Goal: Task Accomplishment & Management: Complete application form

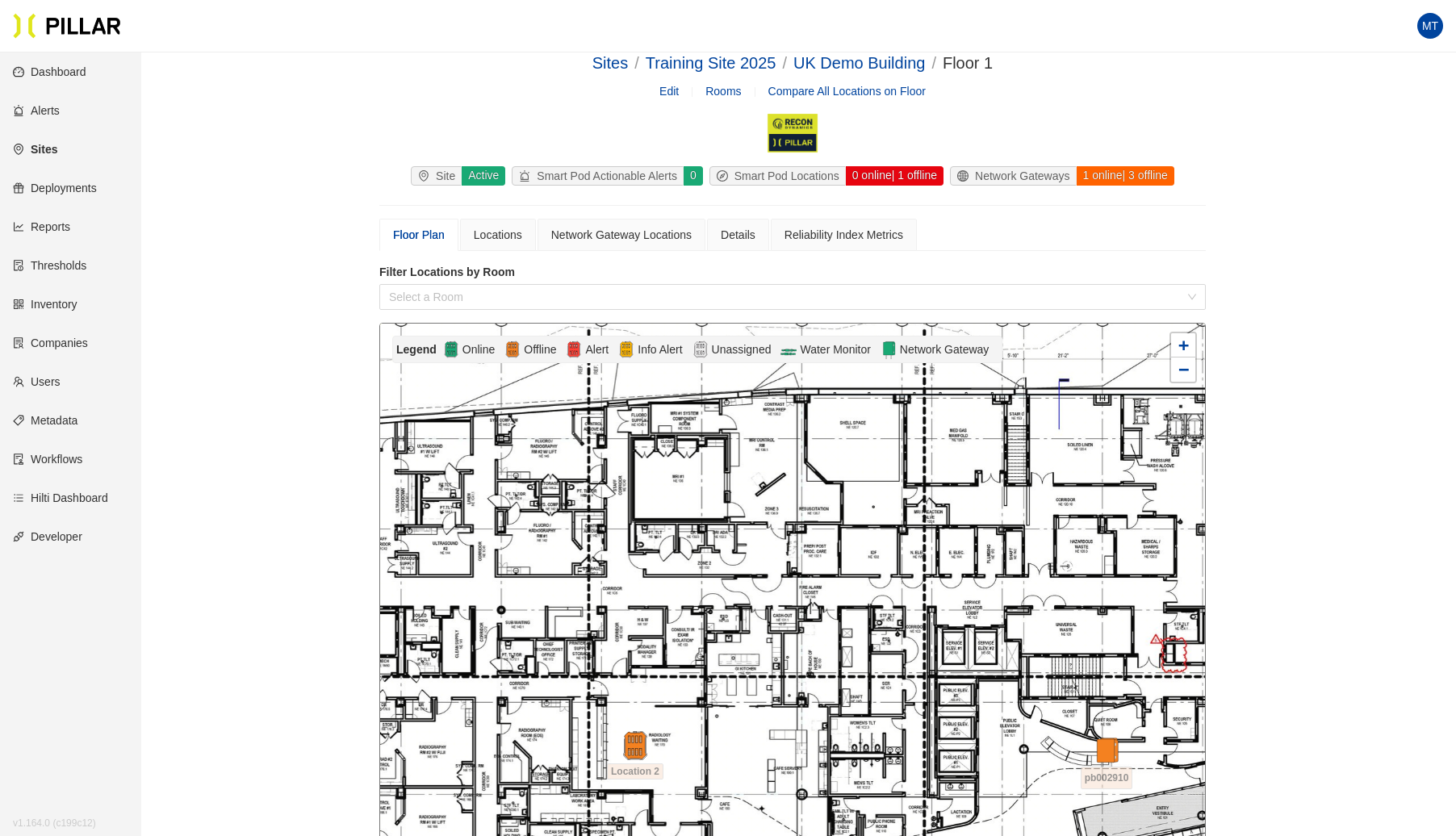
scroll to position [21, 0]
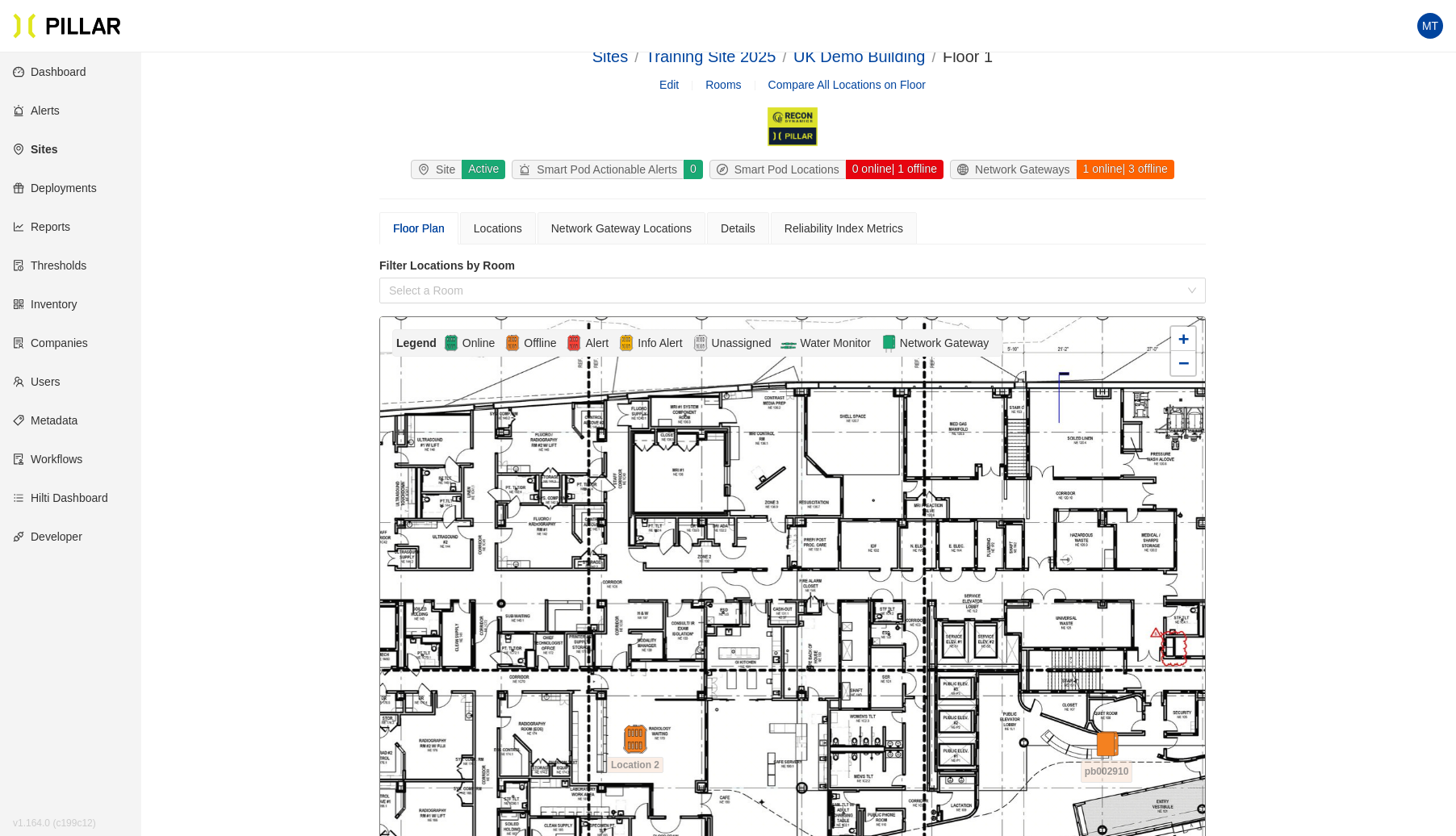
click at [44, 146] on link "Sites" at bounding box center [35, 149] width 44 height 13
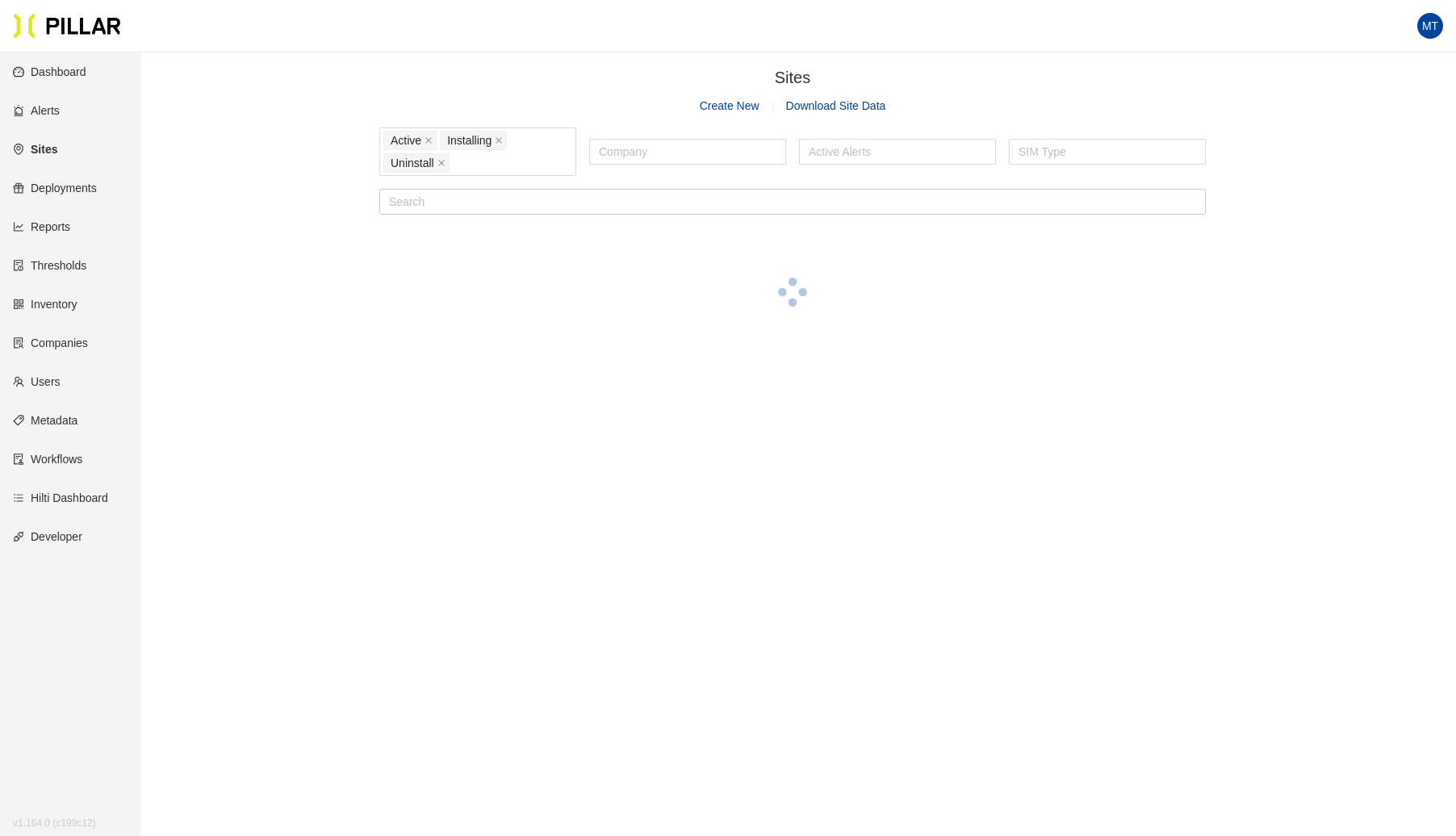
click at [736, 107] on link "Create New" at bounding box center [730, 106] width 60 height 13
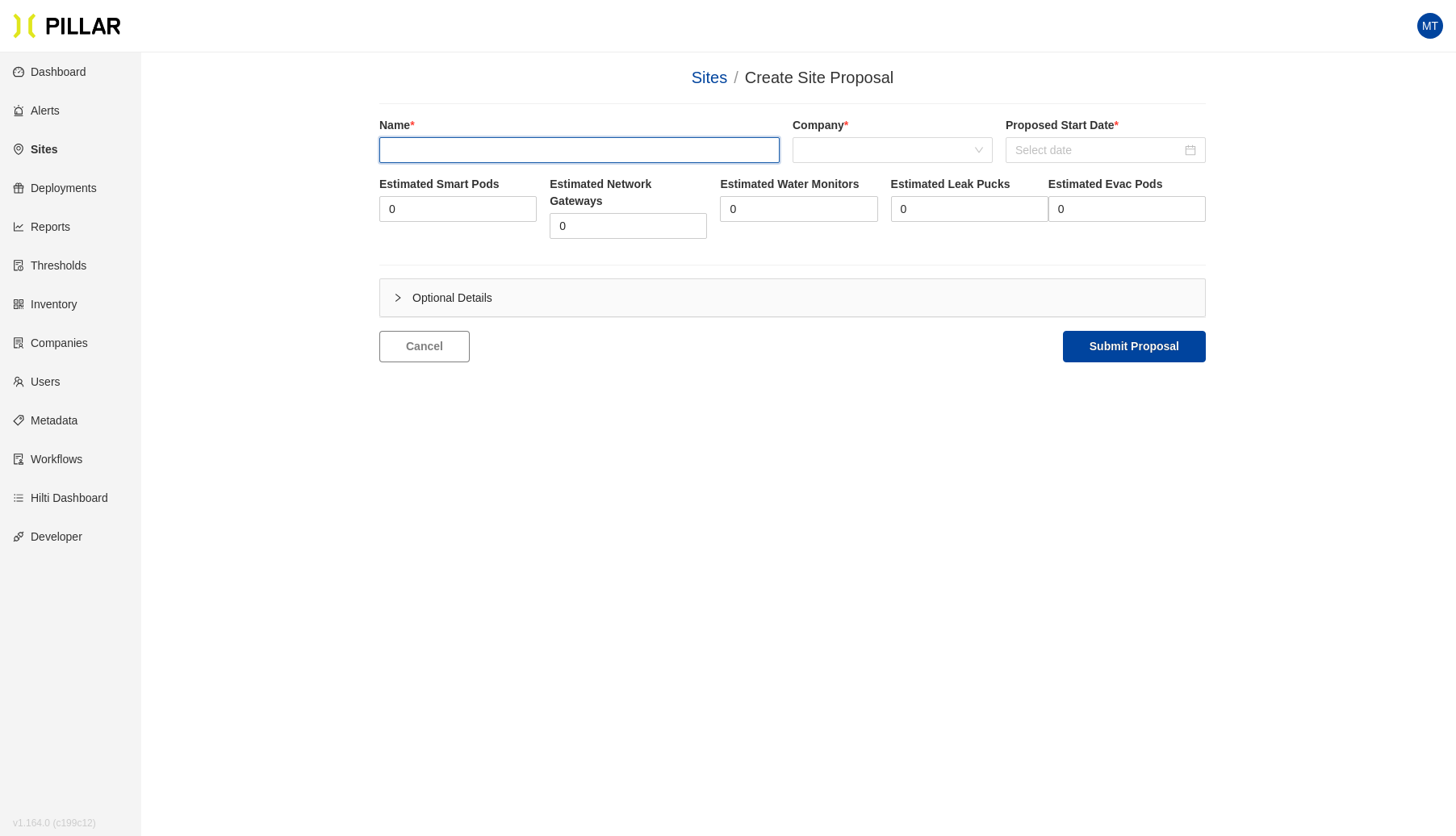
click at [518, 141] on input "text" at bounding box center [579, 150] width 401 height 26
click at [806, 161] on span at bounding box center [892, 150] width 181 height 24
type input "Turner_Fan [PERSON_NAME]"
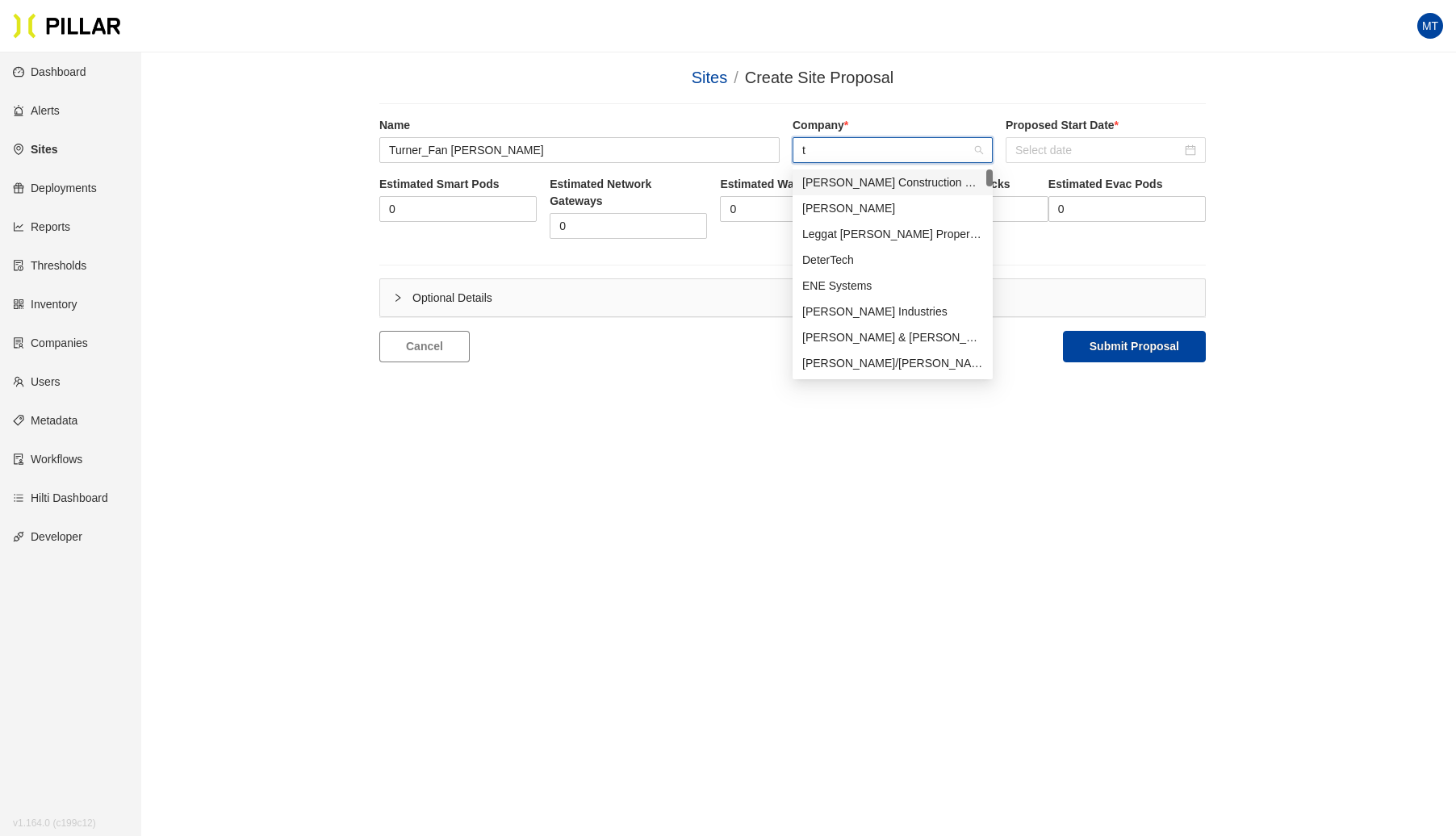
type input "tu"
click at [827, 287] on div "[PERSON_NAME] Construction" at bounding box center [892, 285] width 181 height 18
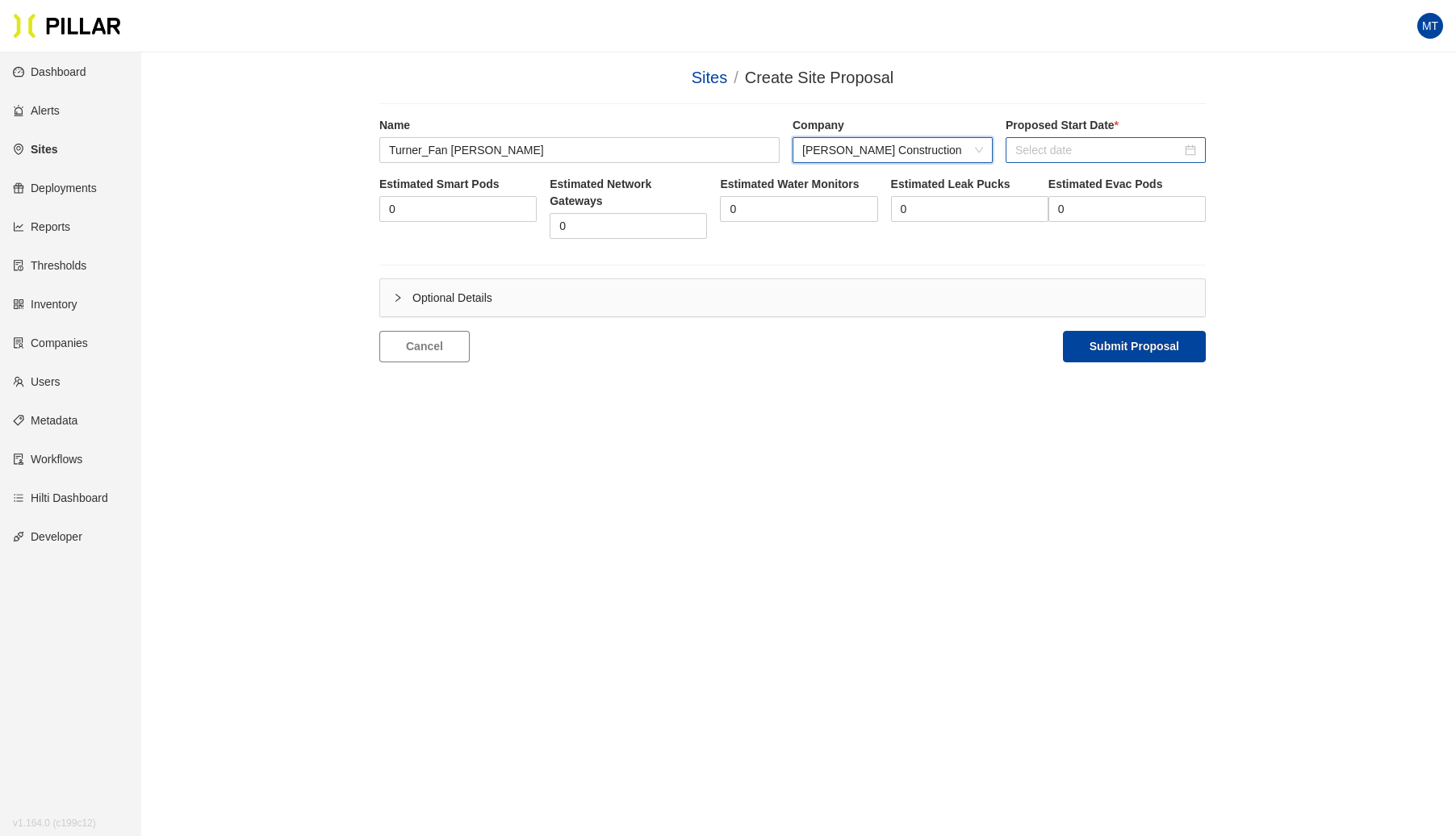
click at [1031, 144] on input at bounding box center [1099, 150] width 166 height 18
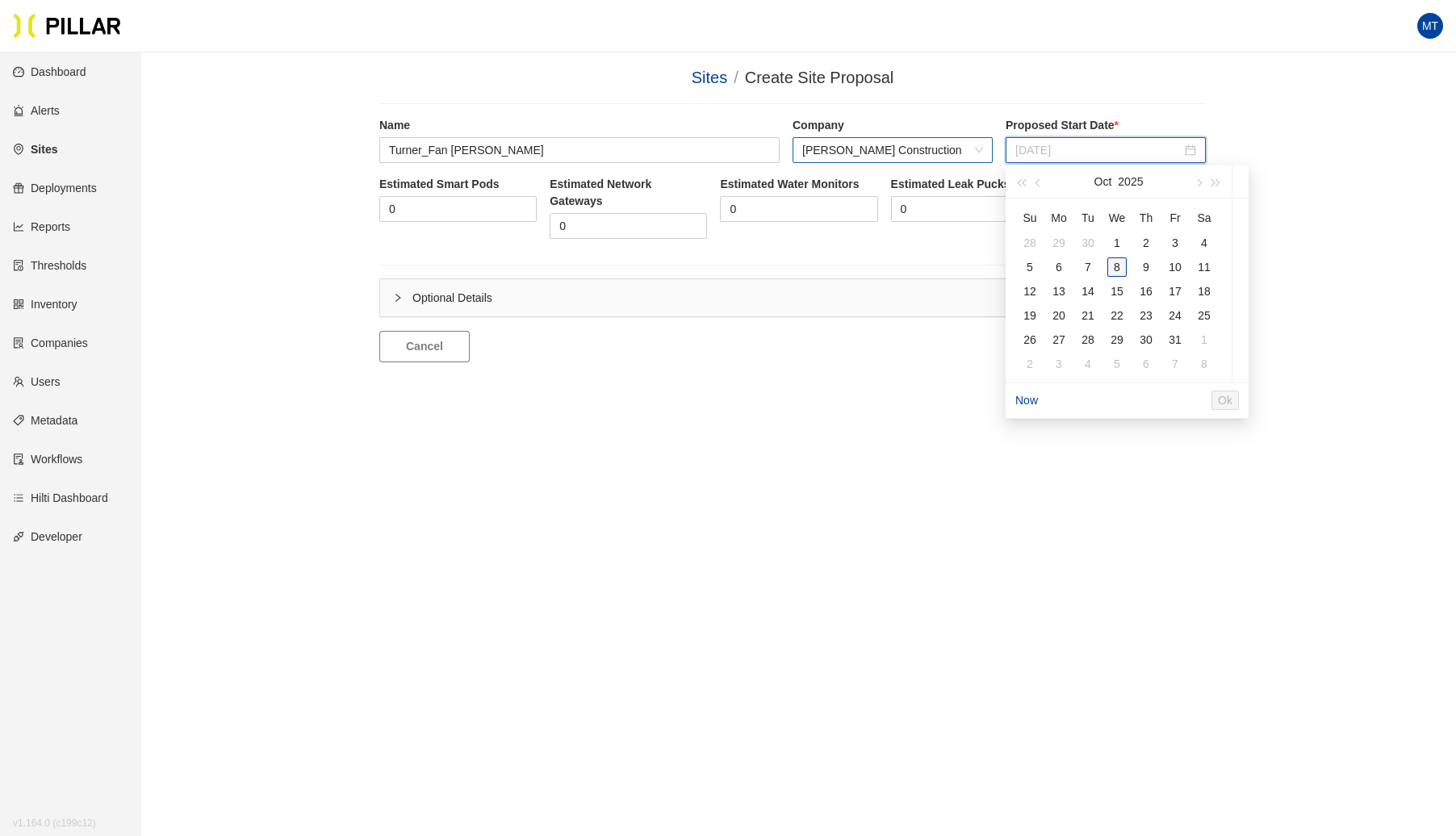
click at [1122, 258] on div "8" at bounding box center [1117, 267] width 20 height 20
type input "[DATE]"
click at [477, 208] on input "0" at bounding box center [458, 209] width 156 height 24
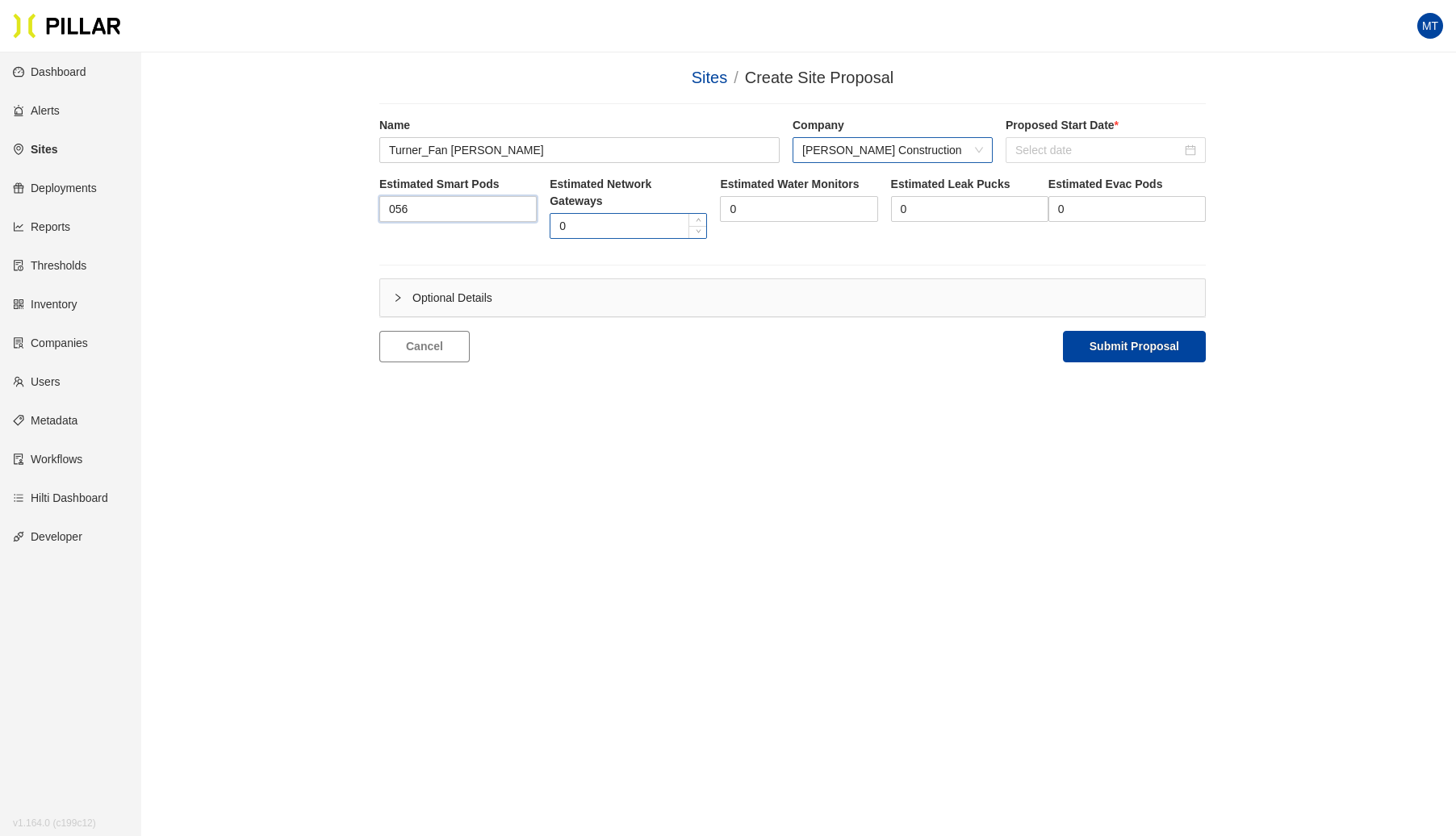
type input "56"
click at [586, 220] on input "0" at bounding box center [629, 226] width 156 height 24
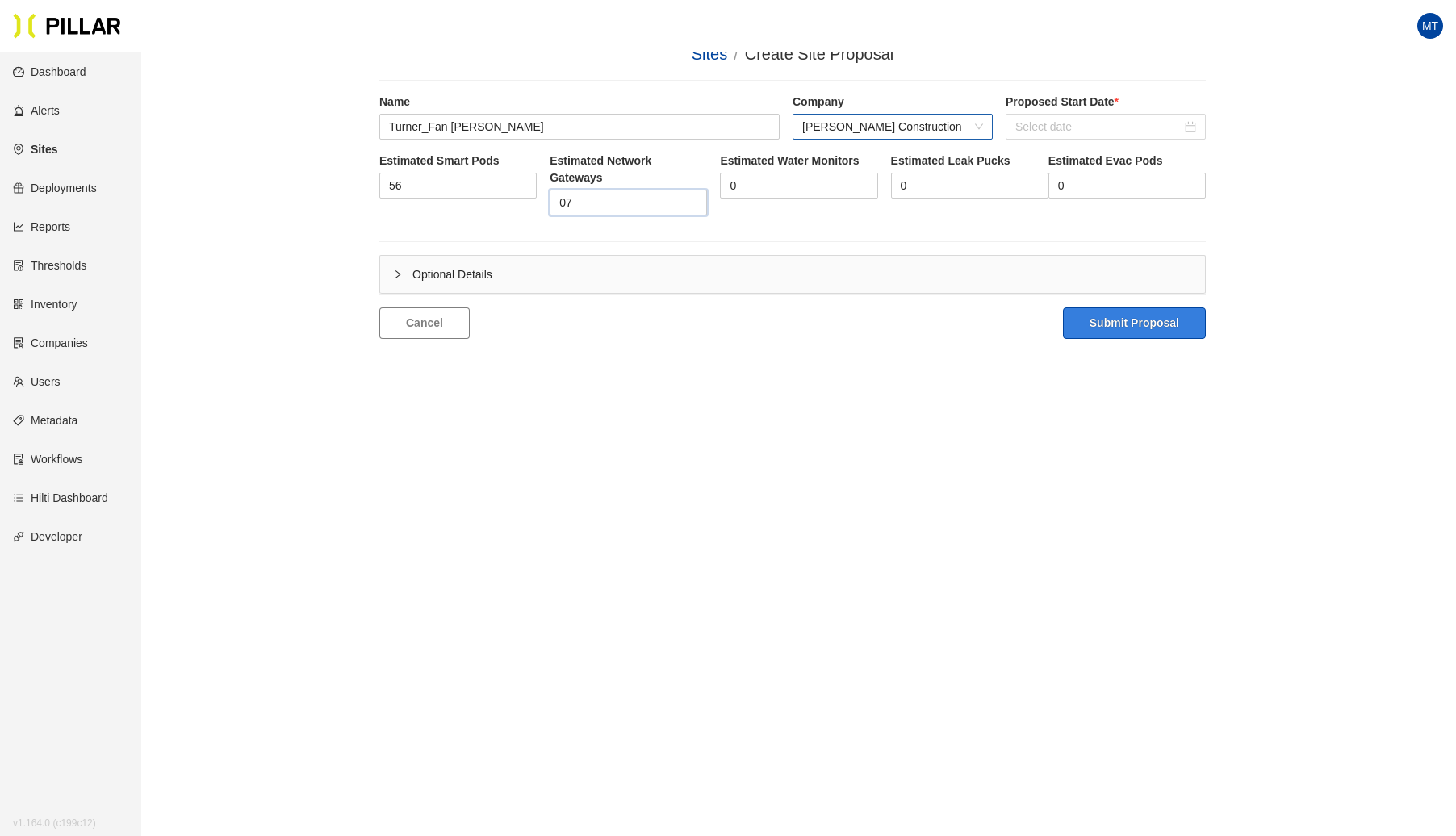
type input "7"
click at [1120, 317] on button "Submit Proposal" at bounding box center [1134, 324] width 143 height 32
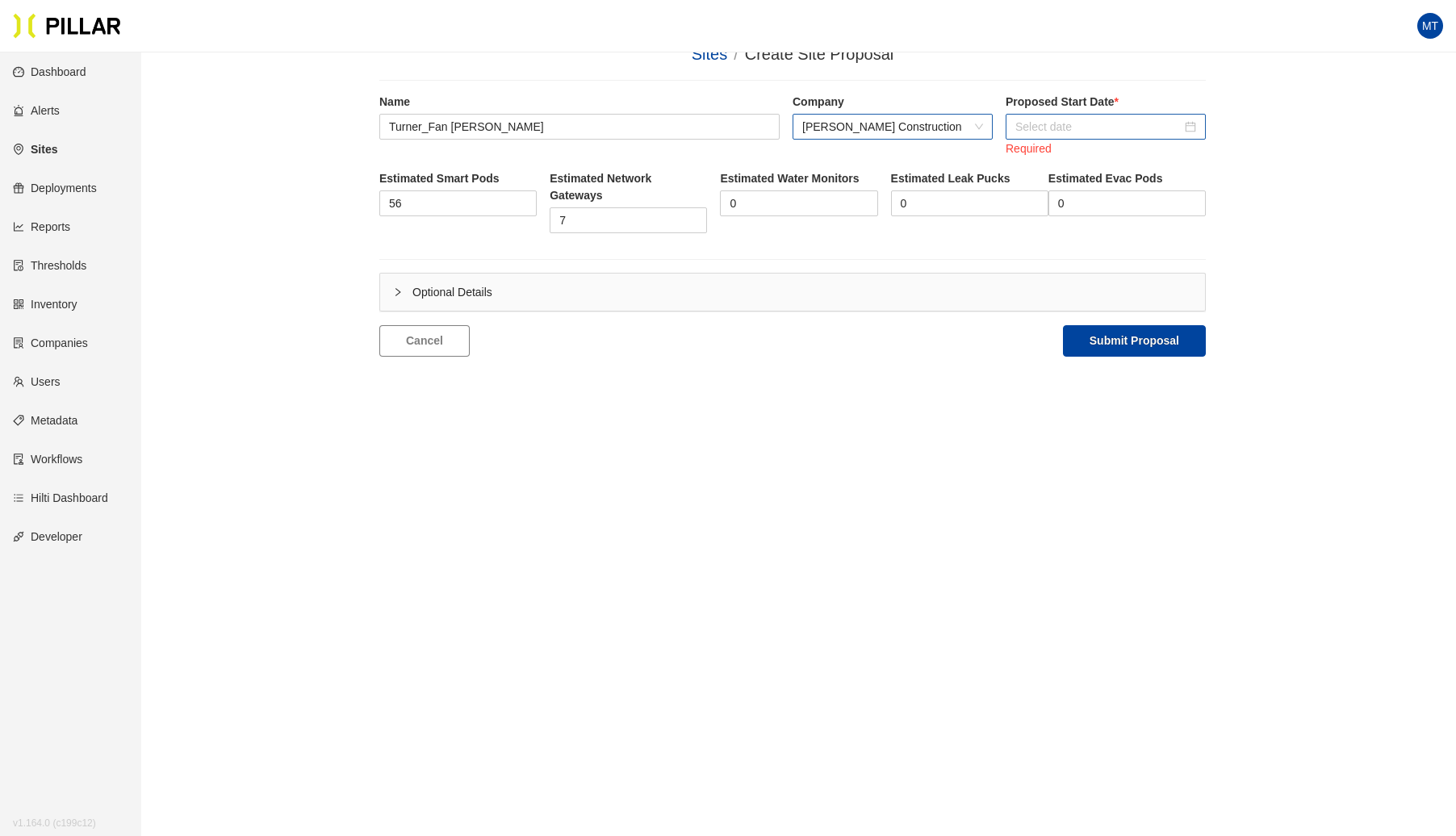
click at [1103, 125] on input at bounding box center [1099, 127] width 166 height 18
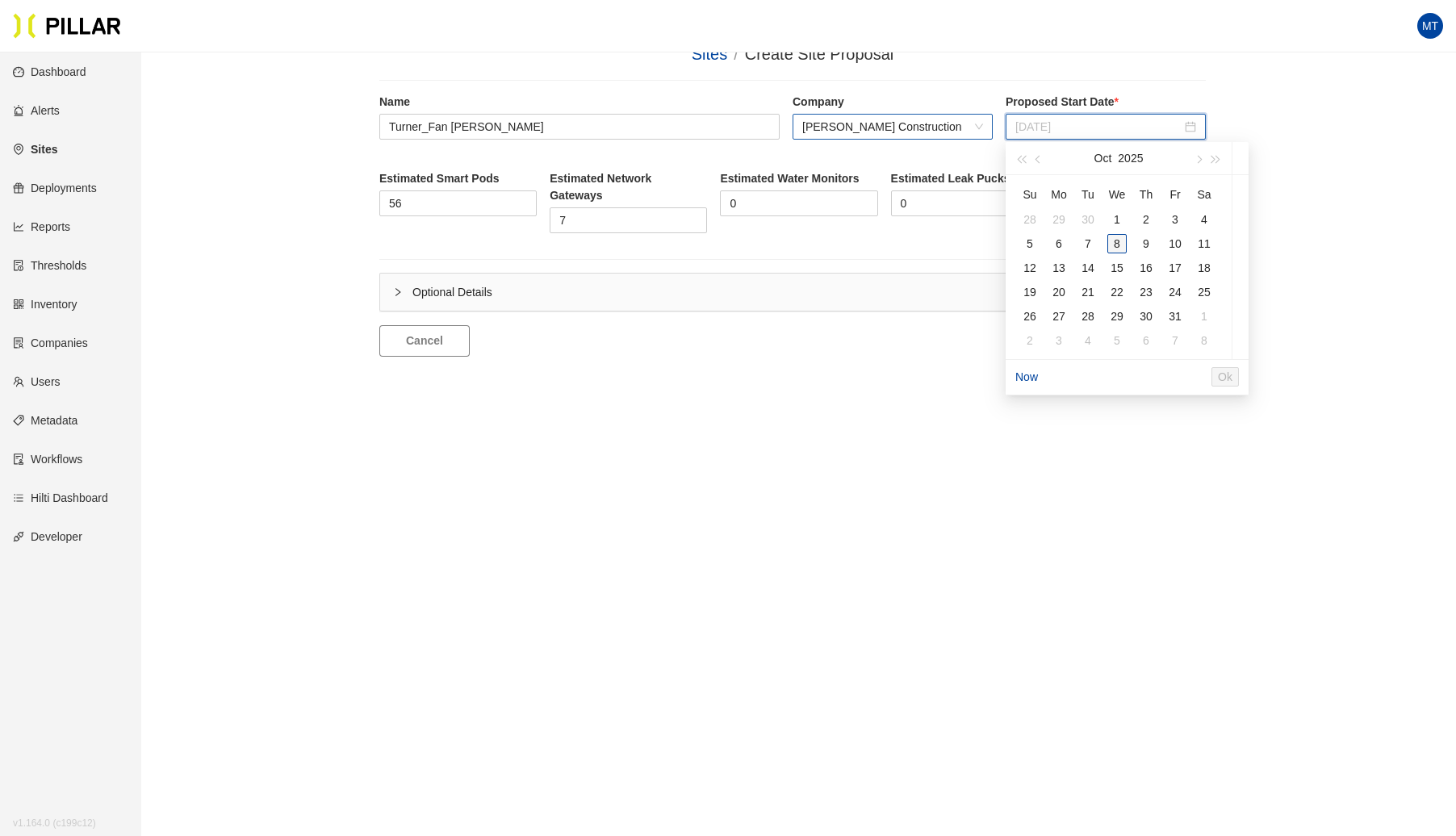
click at [1121, 237] on div "8" at bounding box center [1117, 244] width 20 height 20
click at [1265, 371] on span "Ok" at bounding box center [1257, 376] width 14 height 18
type input "[DATE]"
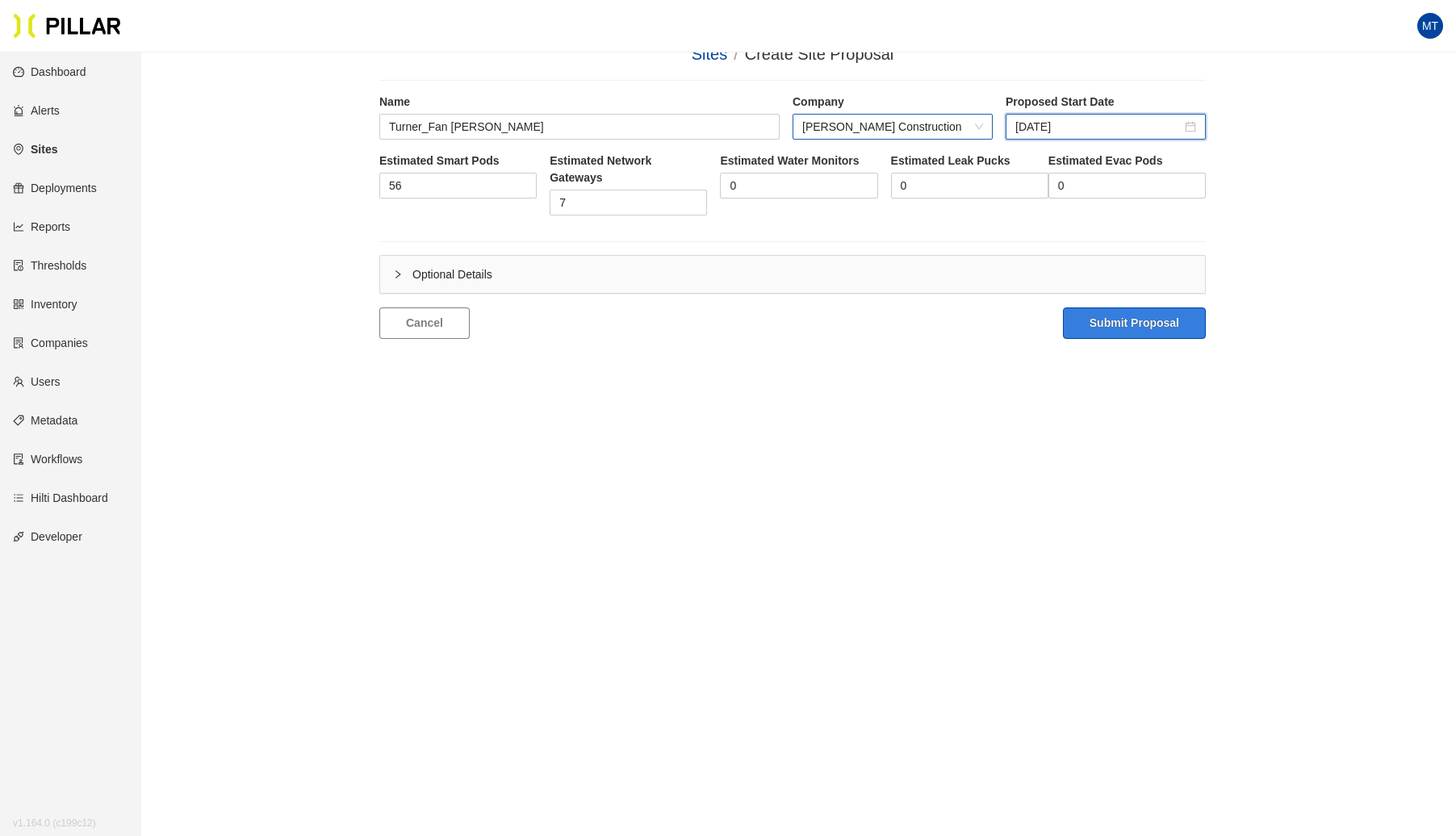
click at [1120, 315] on button "Submit Proposal" at bounding box center [1134, 324] width 143 height 32
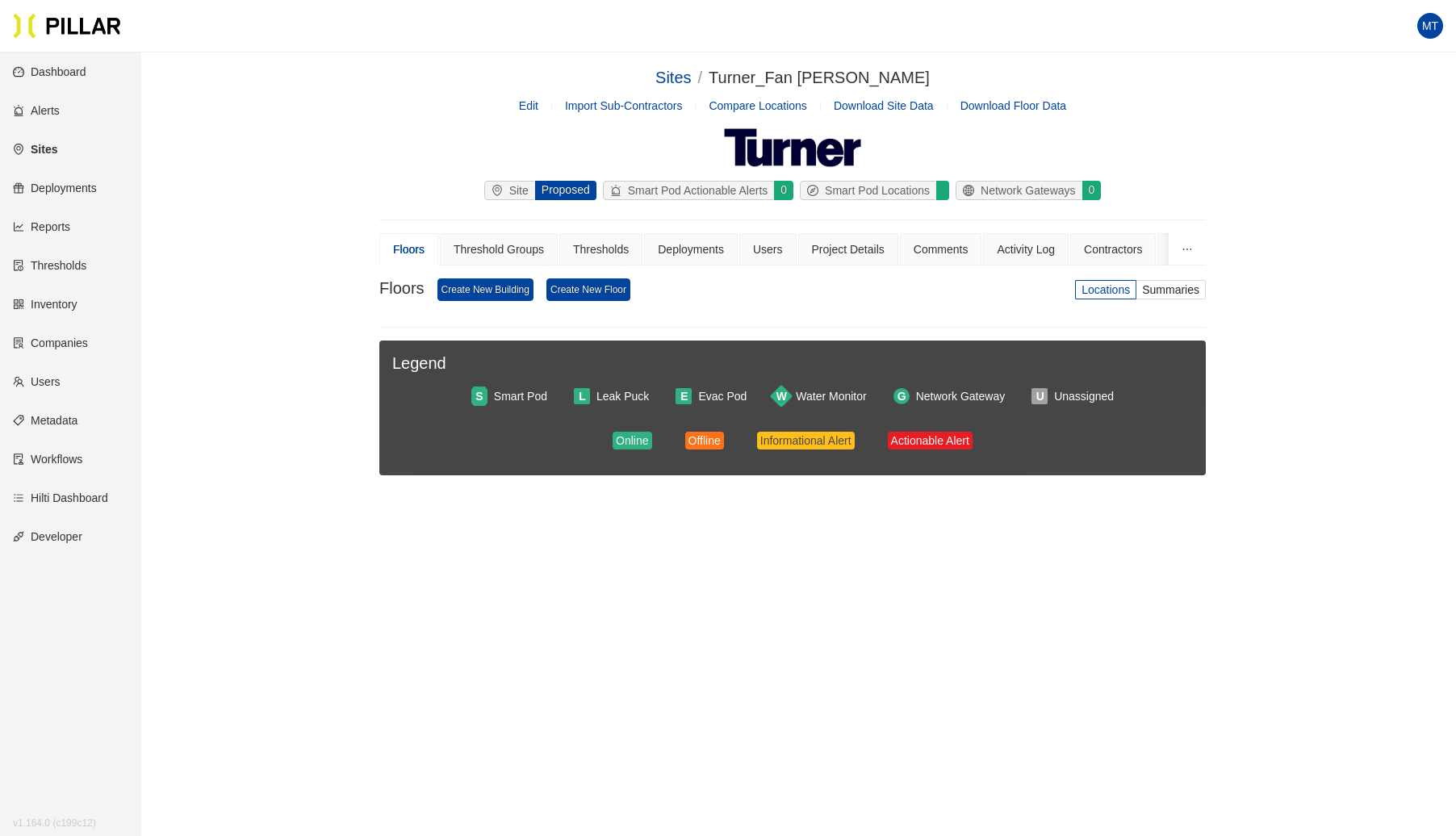
click at [533, 105] on link "Edit" at bounding box center [528, 106] width 20 height 13
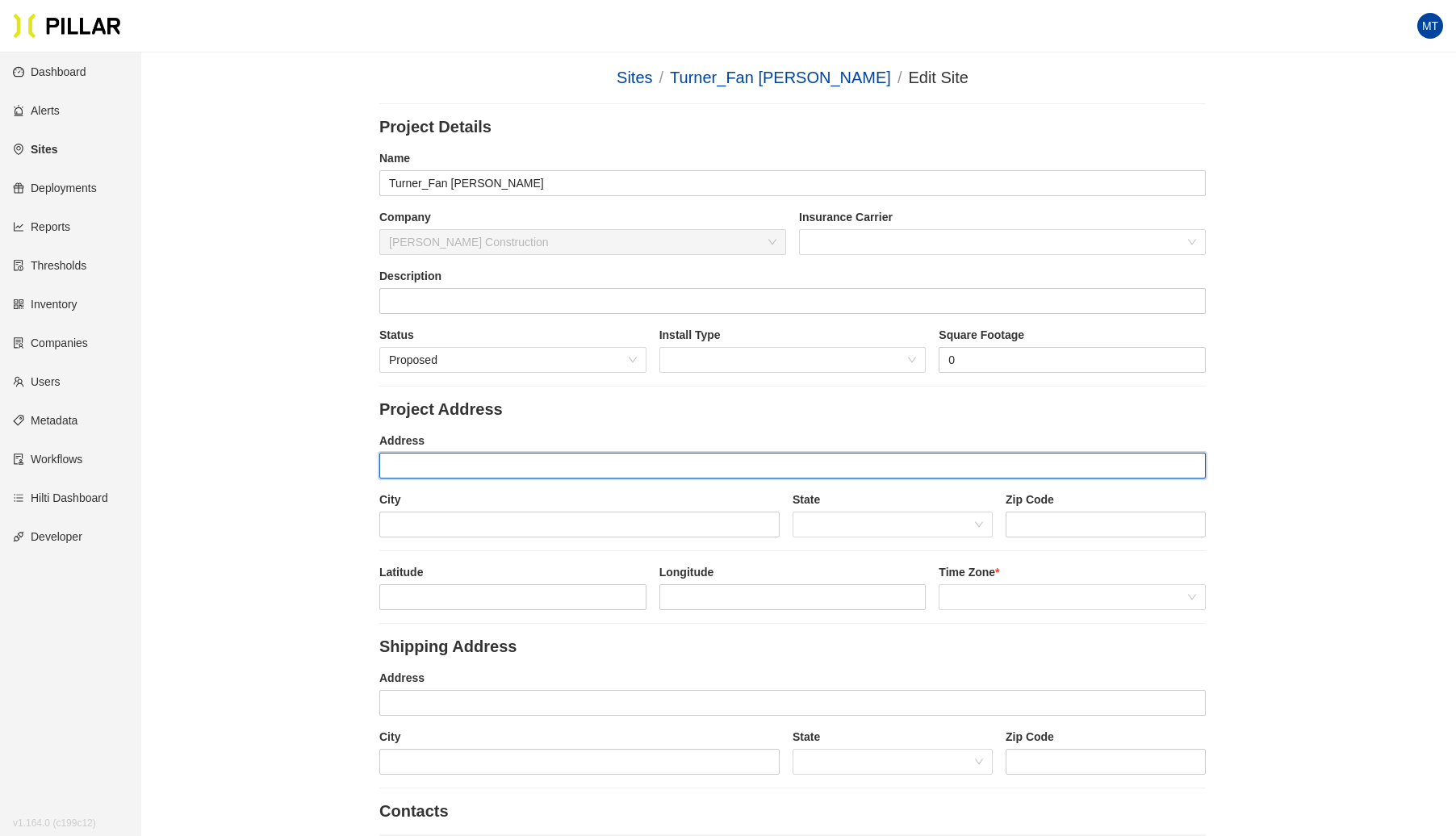
click at [486, 462] on input "text" at bounding box center [792, 466] width 827 height 26
type input "[STREET_ADDRESS]"
type input "[GEOGRAPHIC_DATA]"
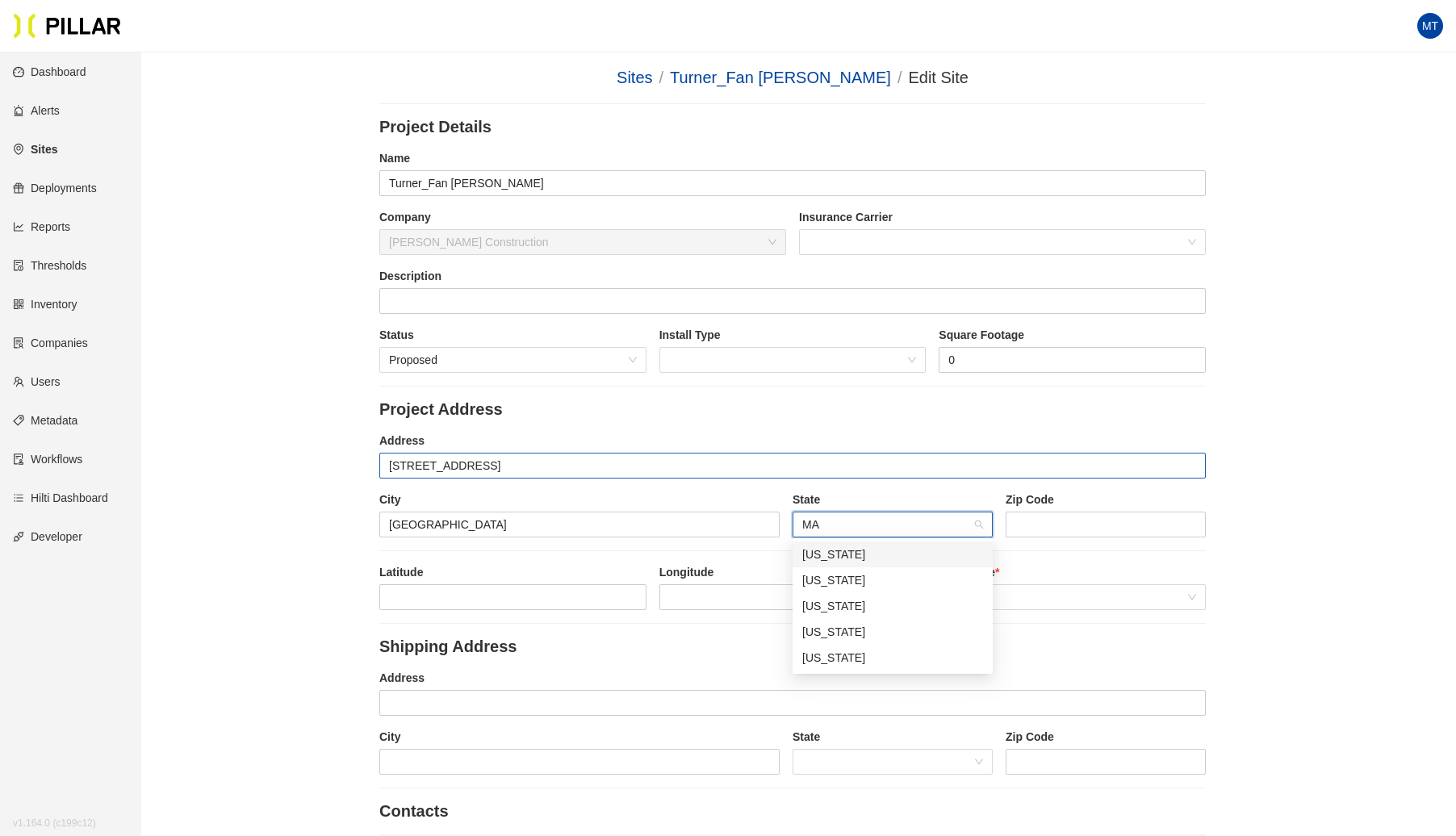
type input "MA"
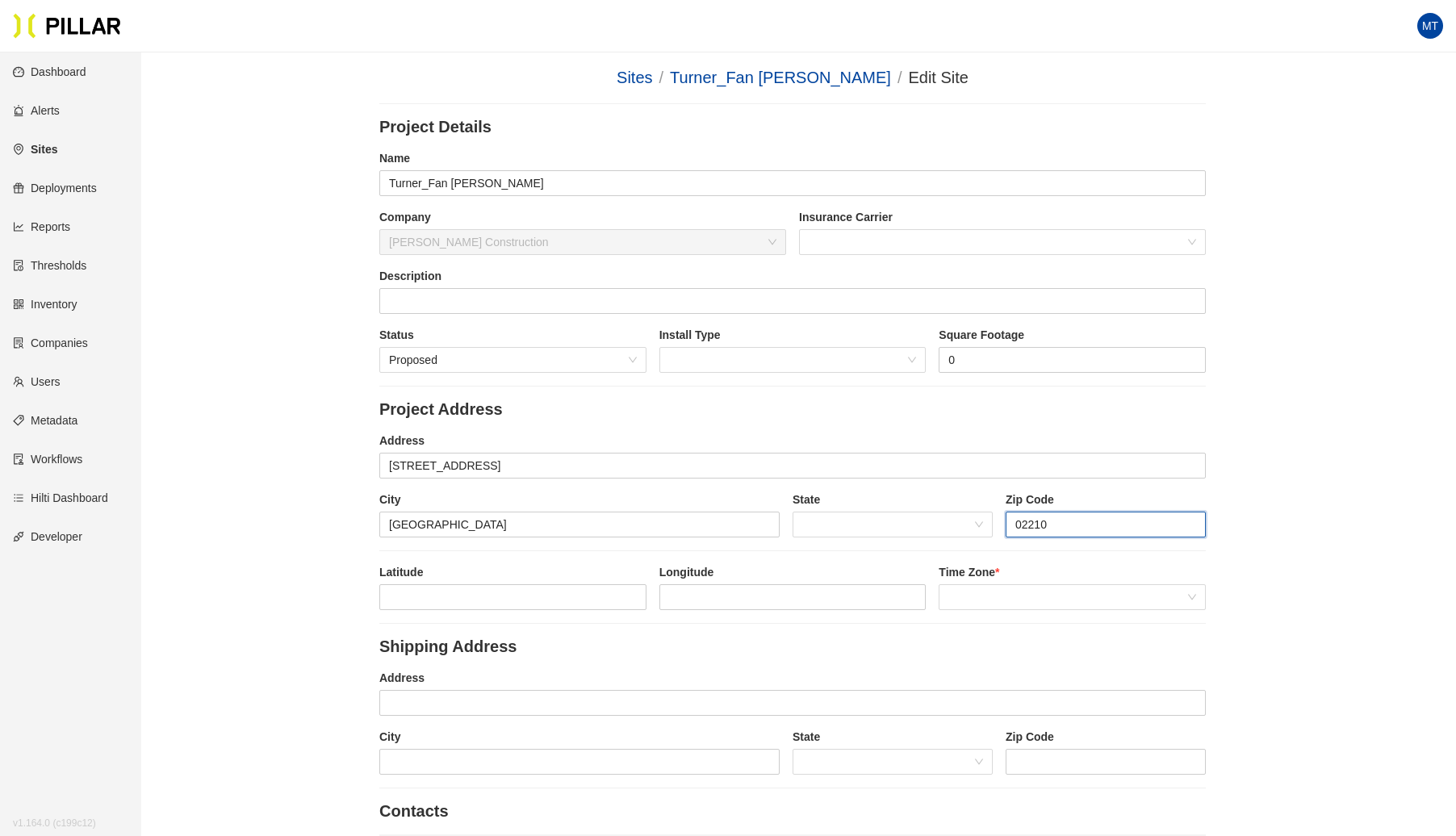
type input "02210"
click at [439, 598] on input at bounding box center [512, 598] width 265 height 24
paste input "42.352342, -71.044382"
drag, startPoint x: 550, startPoint y: 596, endPoint x: 448, endPoint y: 595, distance: 102.0
click at [448, 595] on input "42.352342, -71.044382" at bounding box center [512, 598] width 265 height 24
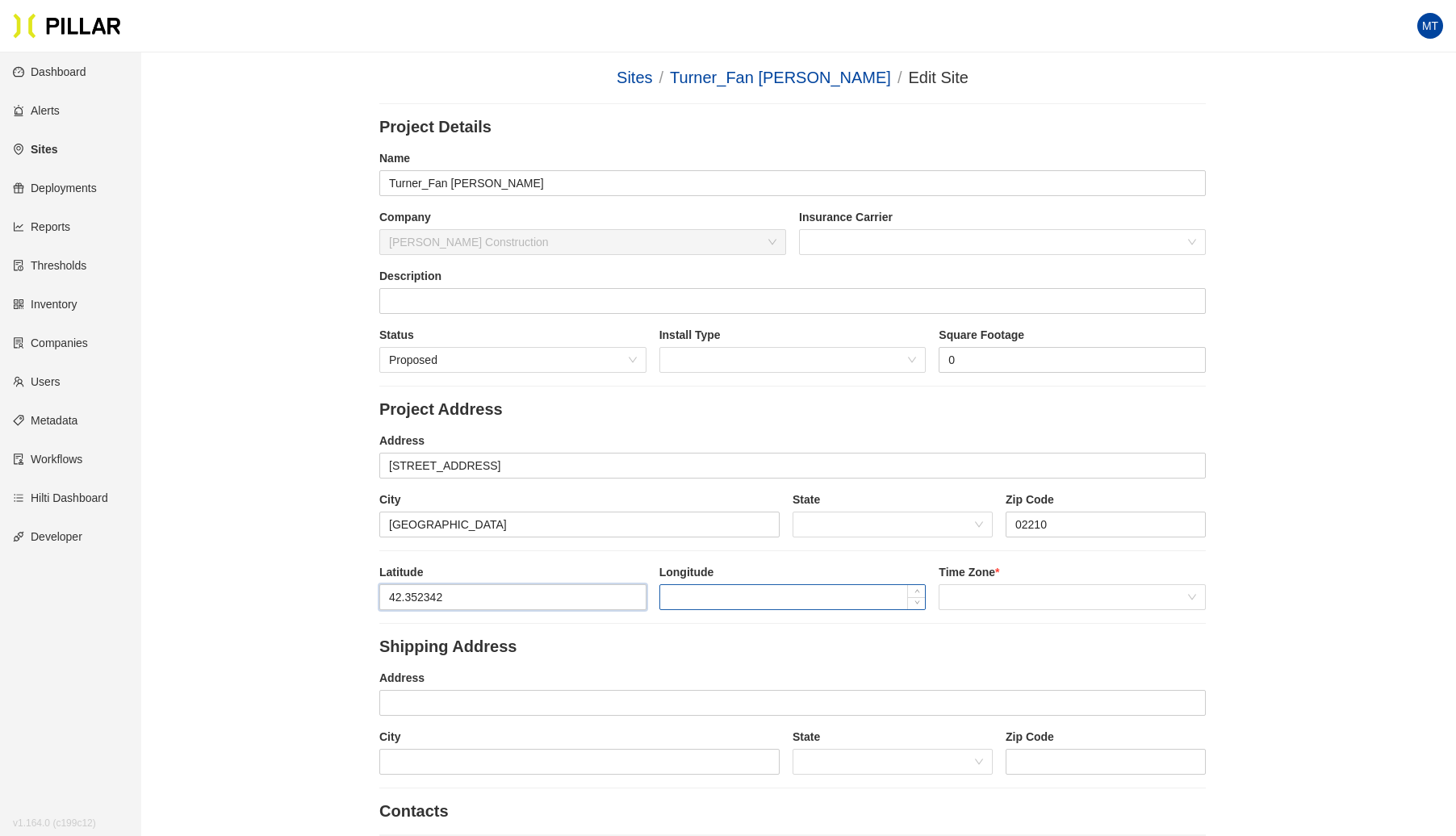
type input "42.352342"
click at [668, 598] on input at bounding box center [793, 598] width 265 height 24
paste input "-71.044382"
click at [998, 587] on span at bounding box center [1072, 598] width 248 height 24
type input "-71.044382"
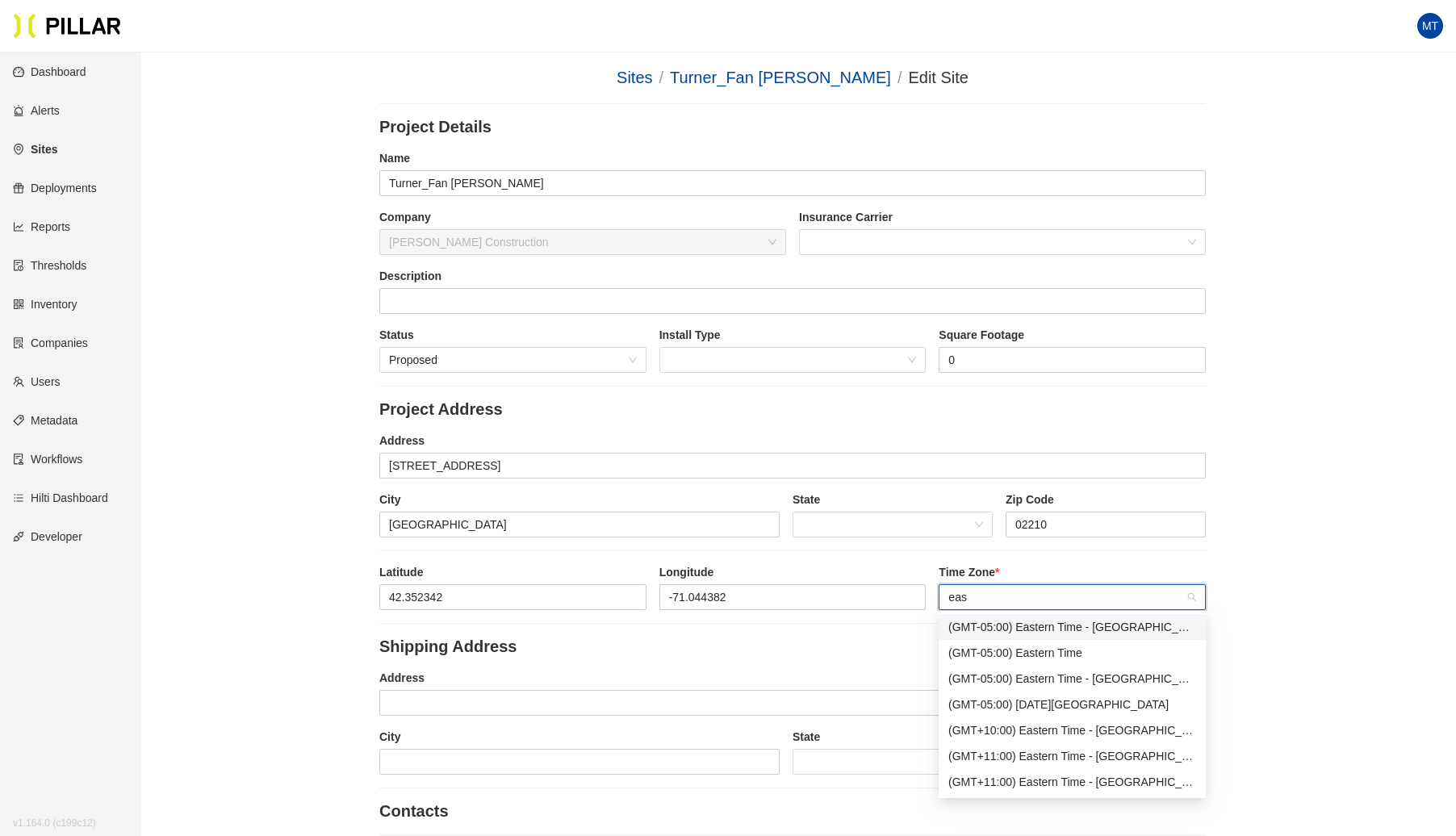
type input "east"
click at [1026, 649] on div "(GMT-05:00) Eastern Time" at bounding box center [1072, 653] width 248 height 18
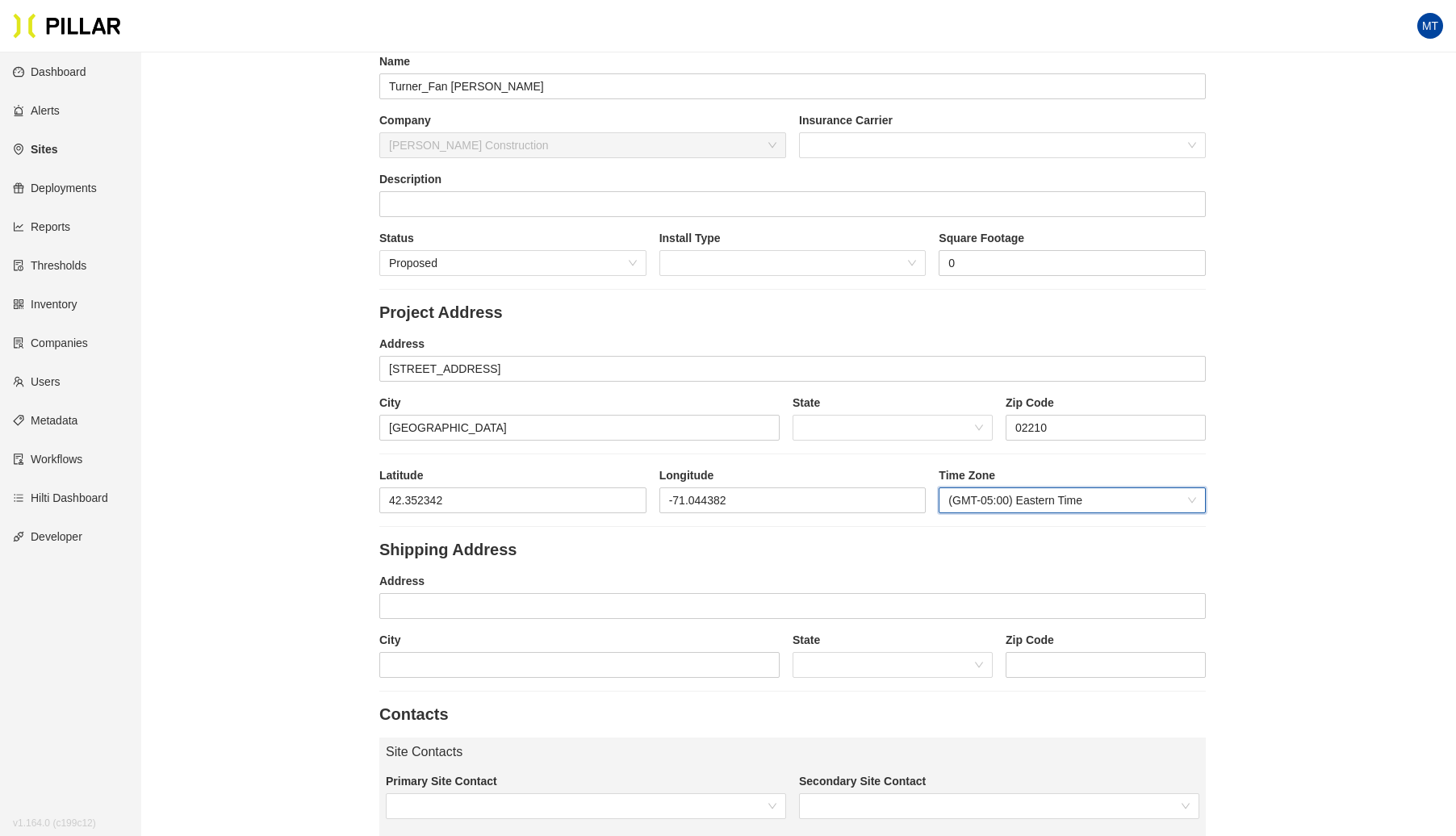
scroll to position [88, 0]
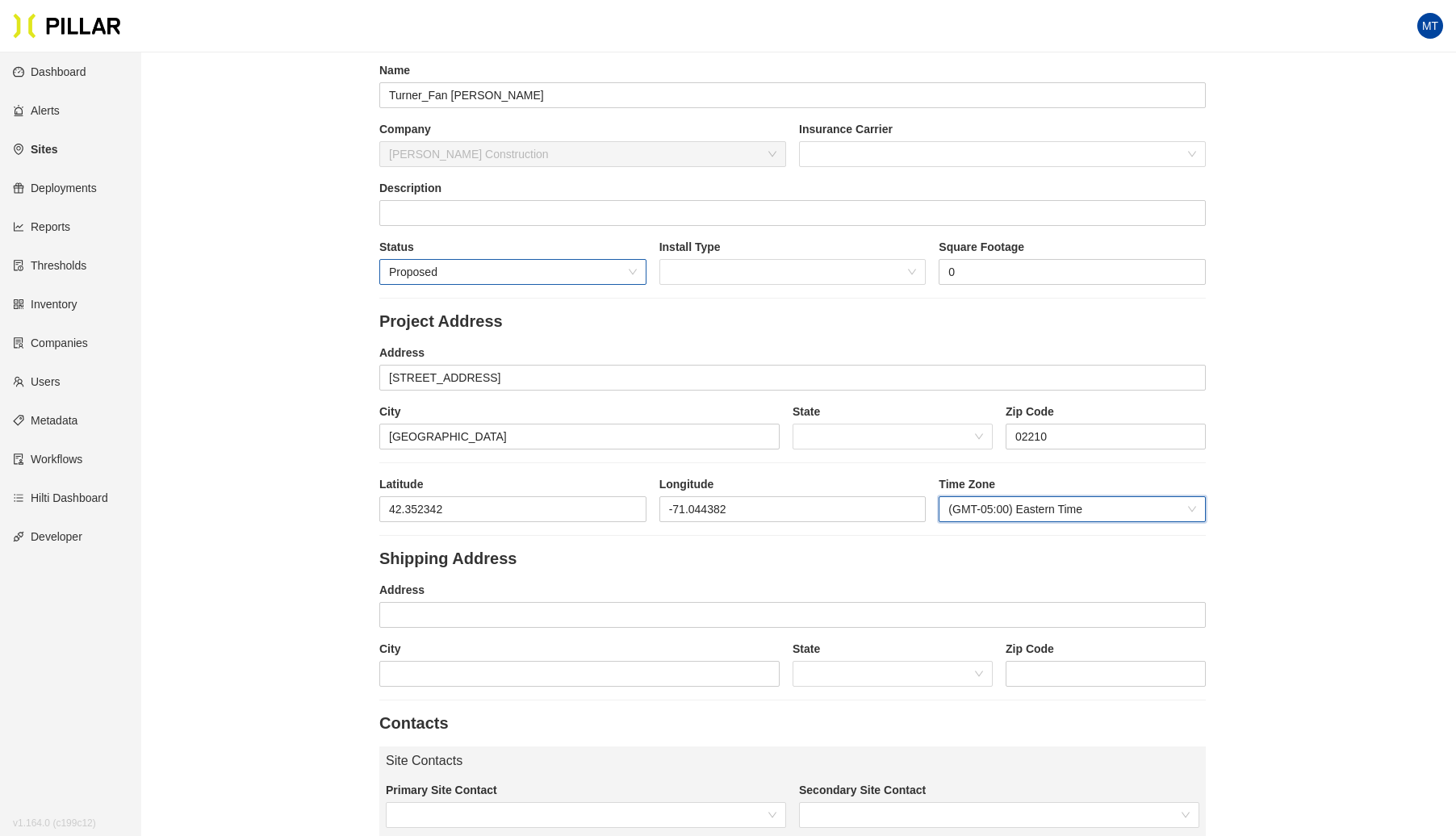
click at [640, 268] on div "Proposed" at bounding box center [512, 272] width 267 height 26
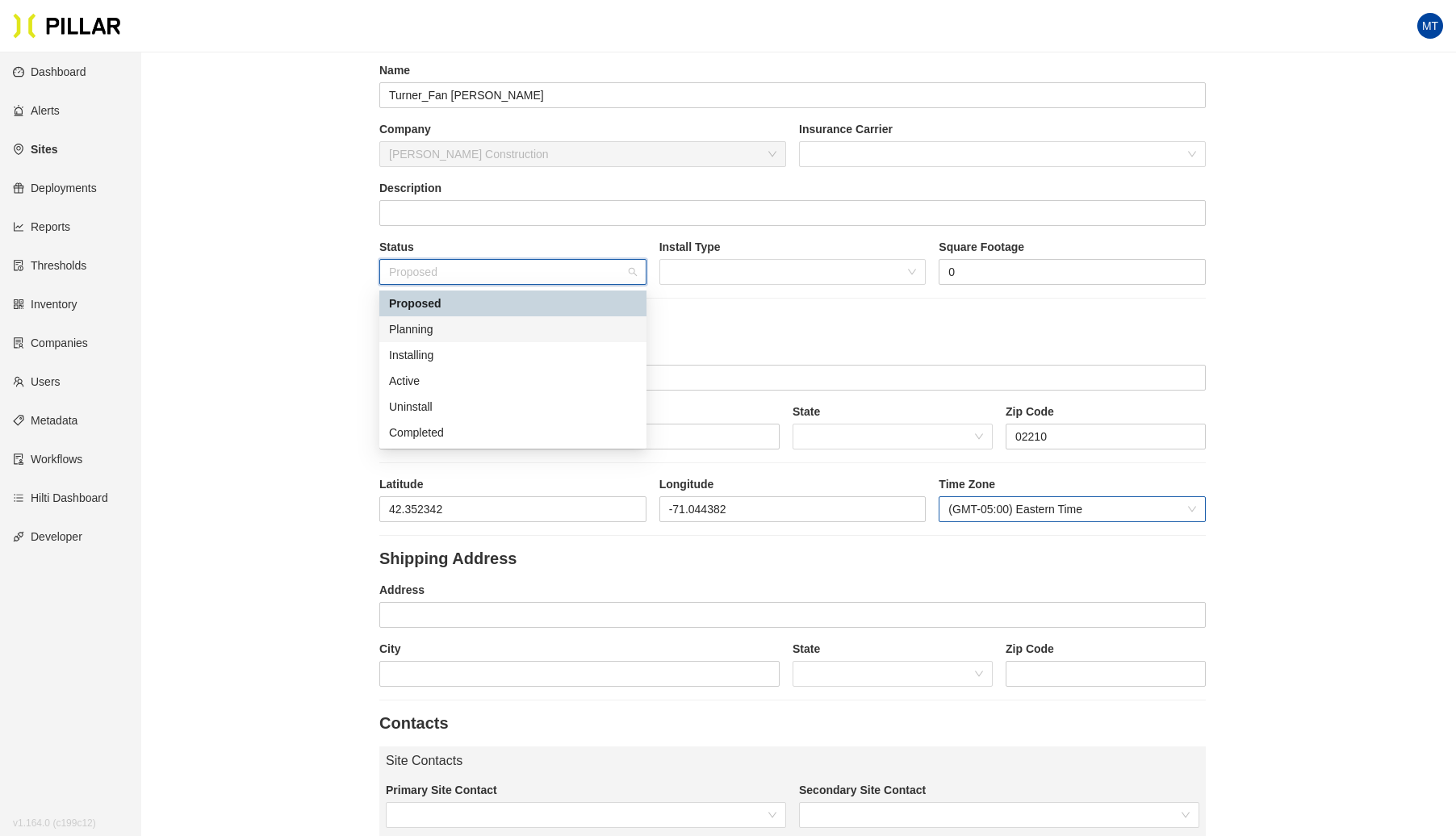
click at [536, 326] on div "Planning" at bounding box center [513, 329] width 248 height 18
click at [629, 268] on span "Planning" at bounding box center [513, 272] width 248 height 24
click at [431, 304] on div "Proposed" at bounding box center [513, 303] width 248 height 18
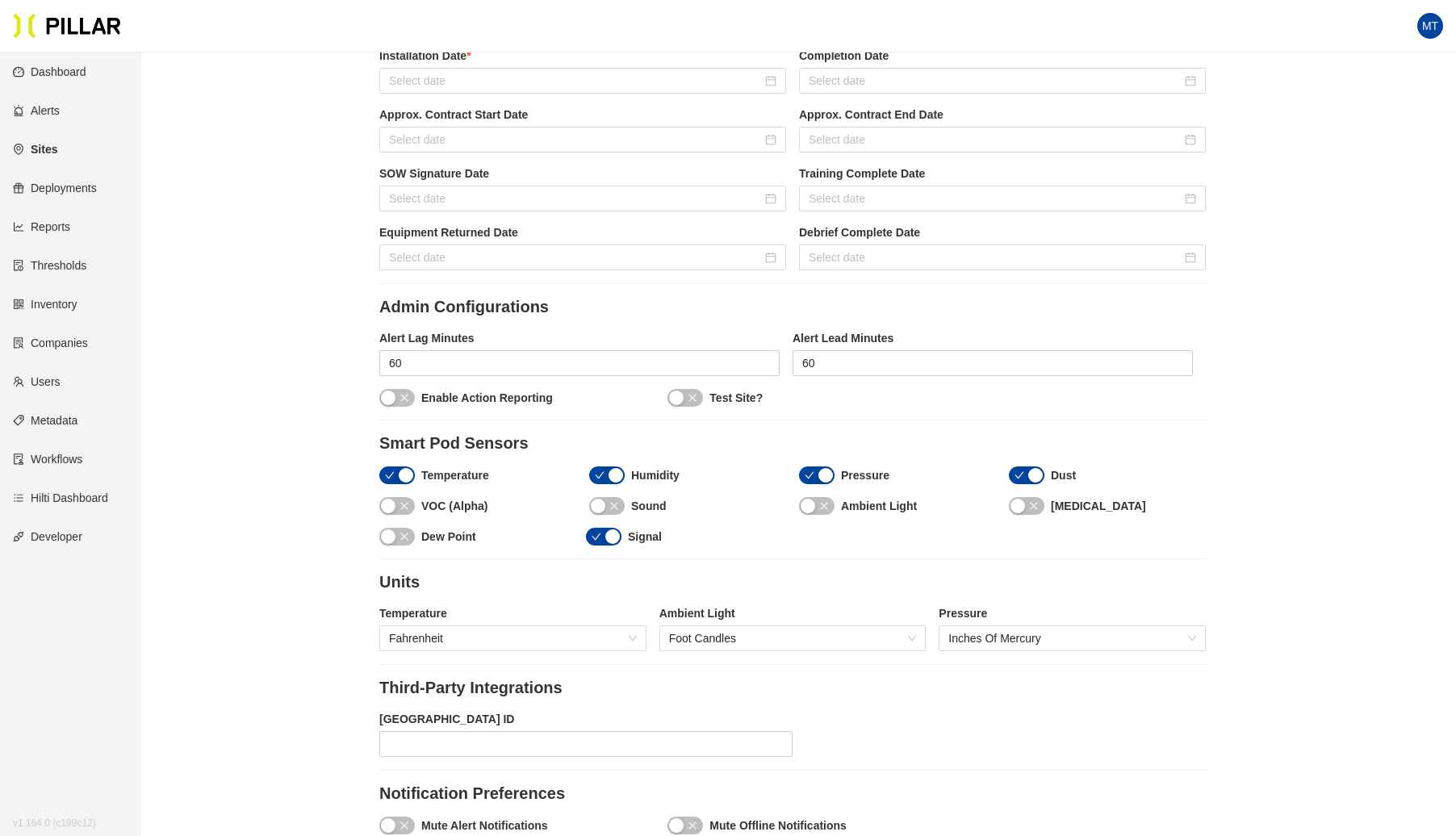
scroll to position [1484, 0]
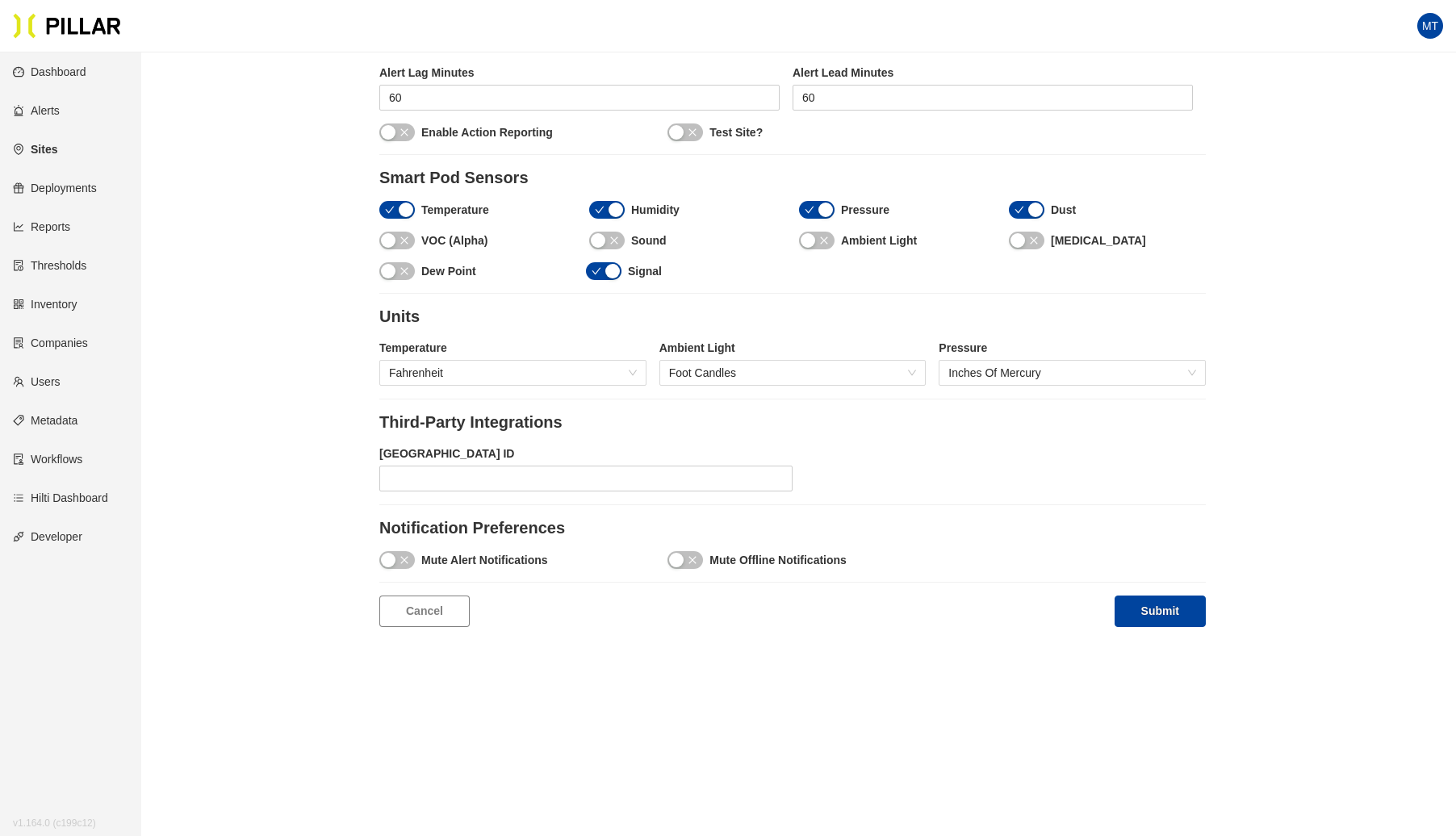
click at [594, 234] on div "button" at bounding box center [598, 240] width 14 height 14
click at [1027, 233] on button "button" at bounding box center [1027, 240] width 36 height 18
click at [1133, 596] on button "Submit" at bounding box center [1160, 612] width 91 height 32
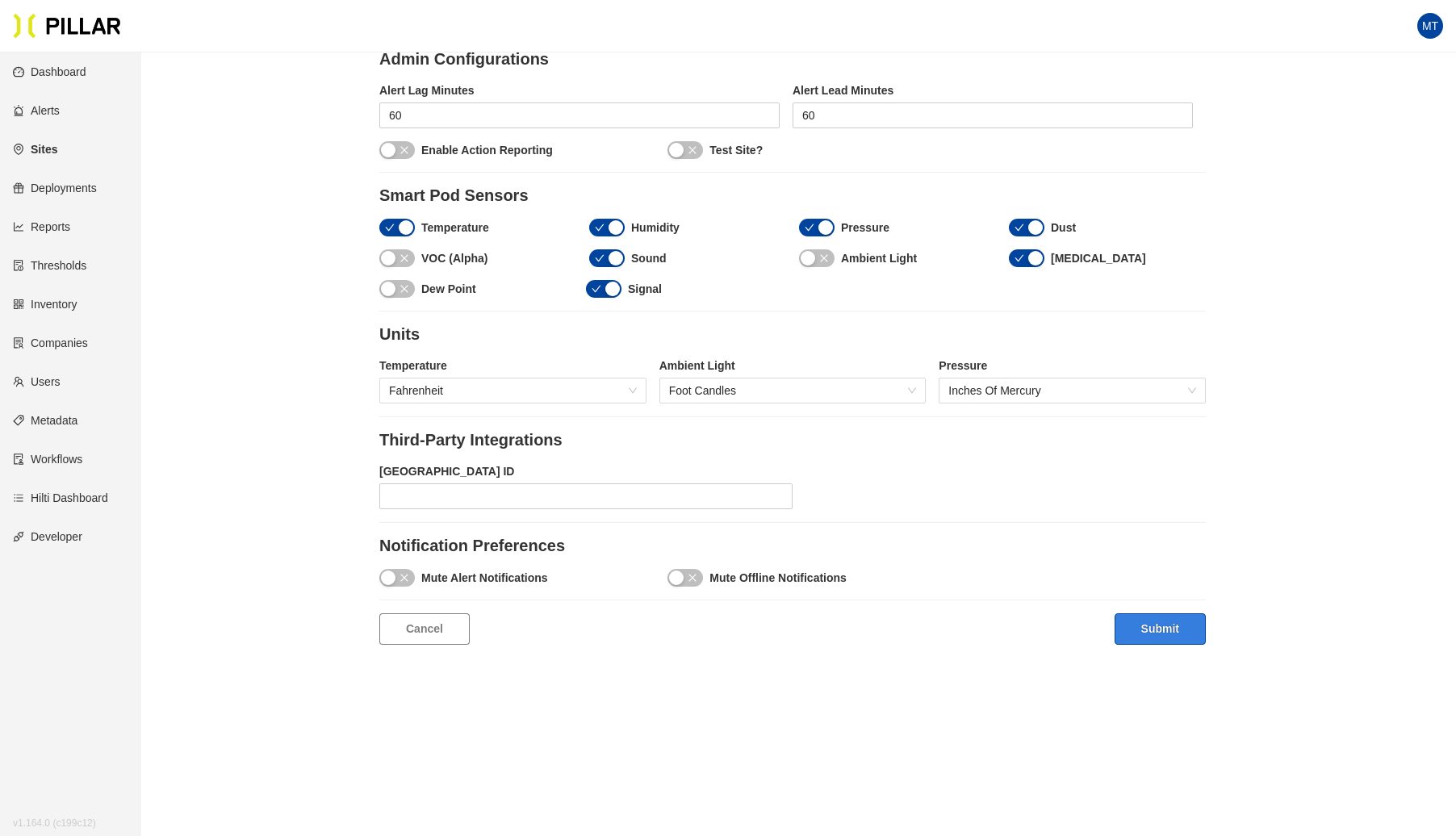
scroll to position [1502, 0]
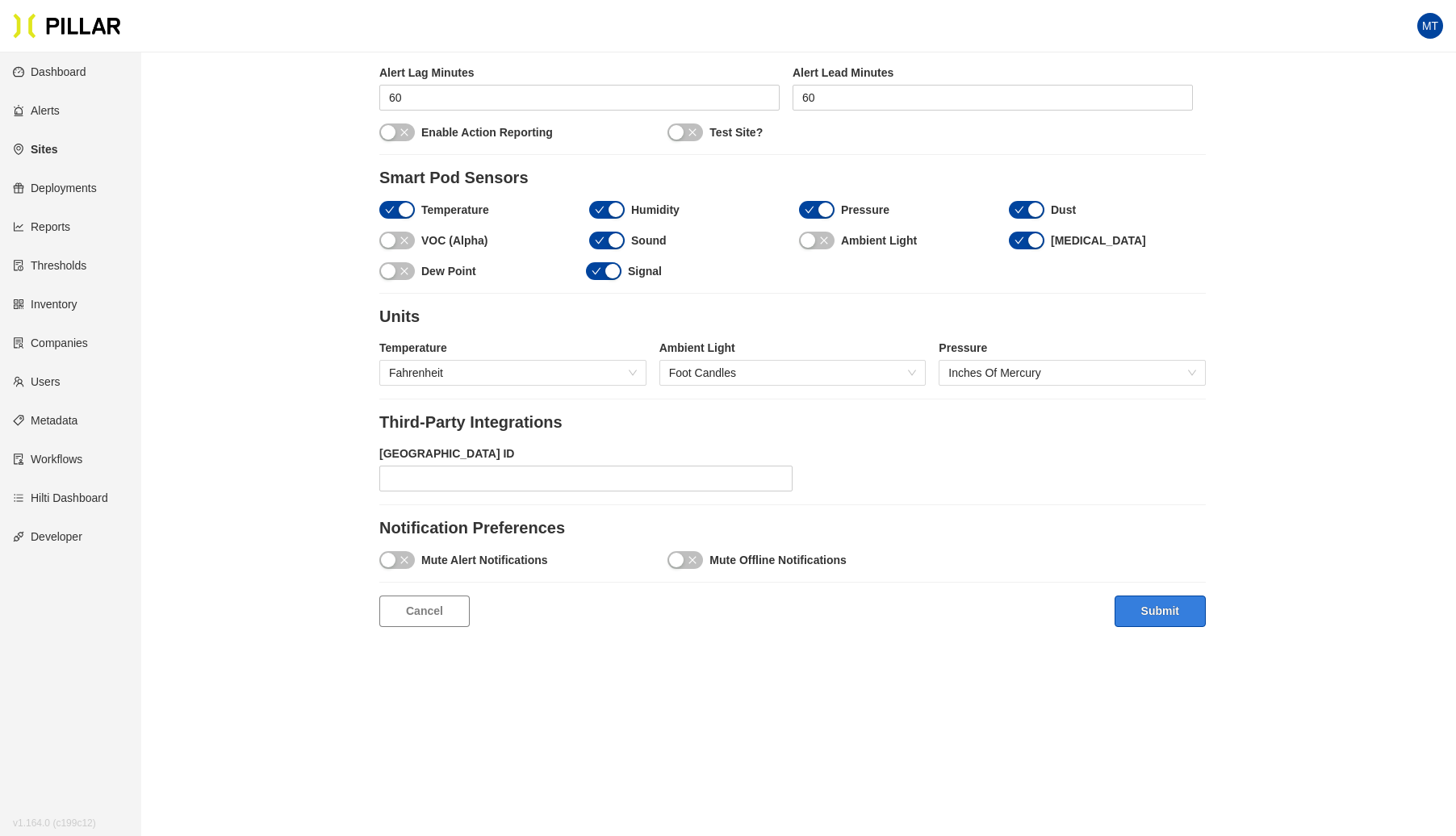
click at [1147, 596] on button "Submit" at bounding box center [1160, 612] width 91 height 32
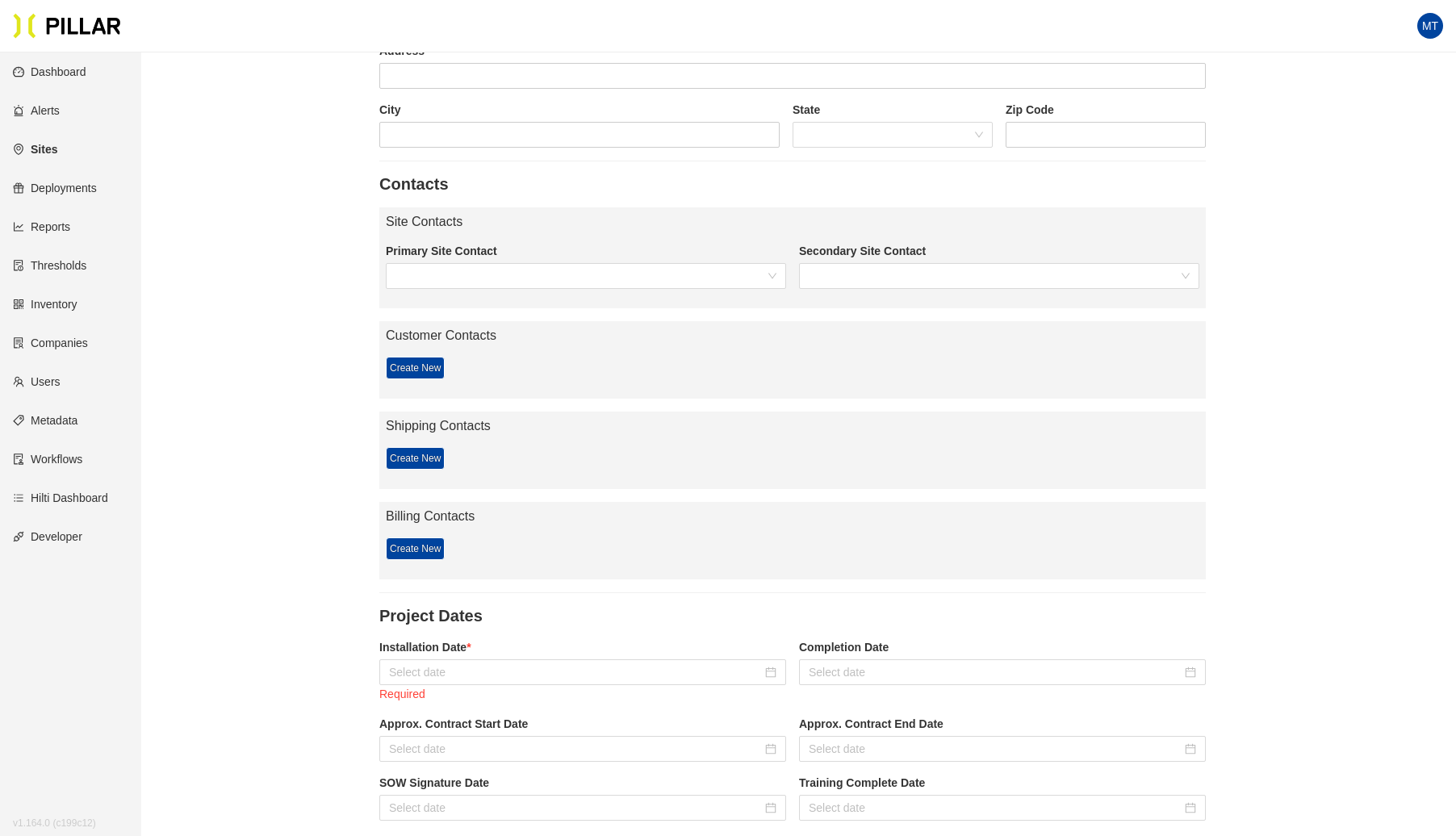
scroll to position [629, 0]
click at [494, 663] on input at bounding box center [576, 671] width 373 height 18
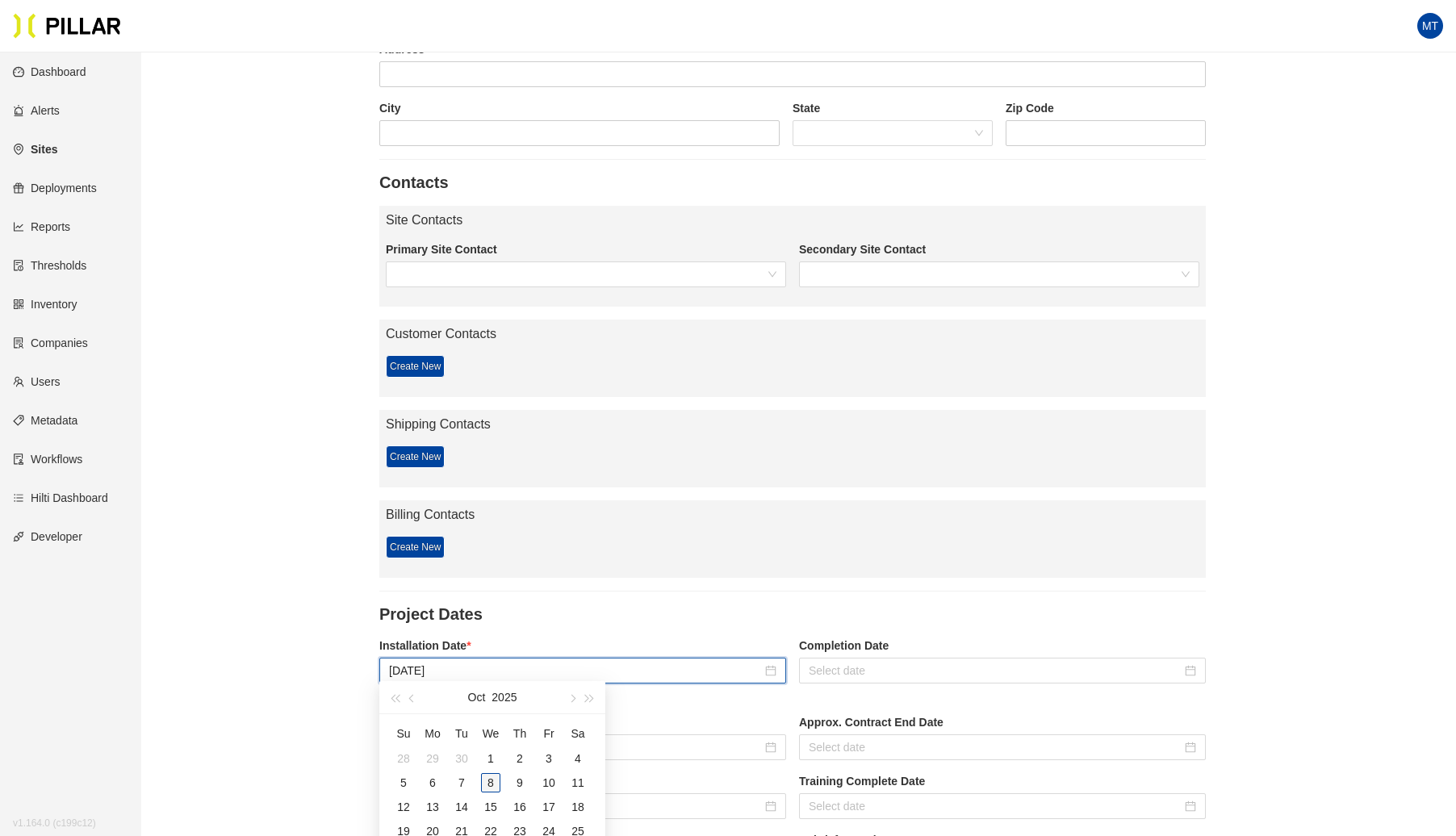
type input "[DATE]"
click at [494, 780] on div "8" at bounding box center [491, 783] width 20 height 20
click at [488, 666] on input at bounding box center [576, 671] width 373 height 18
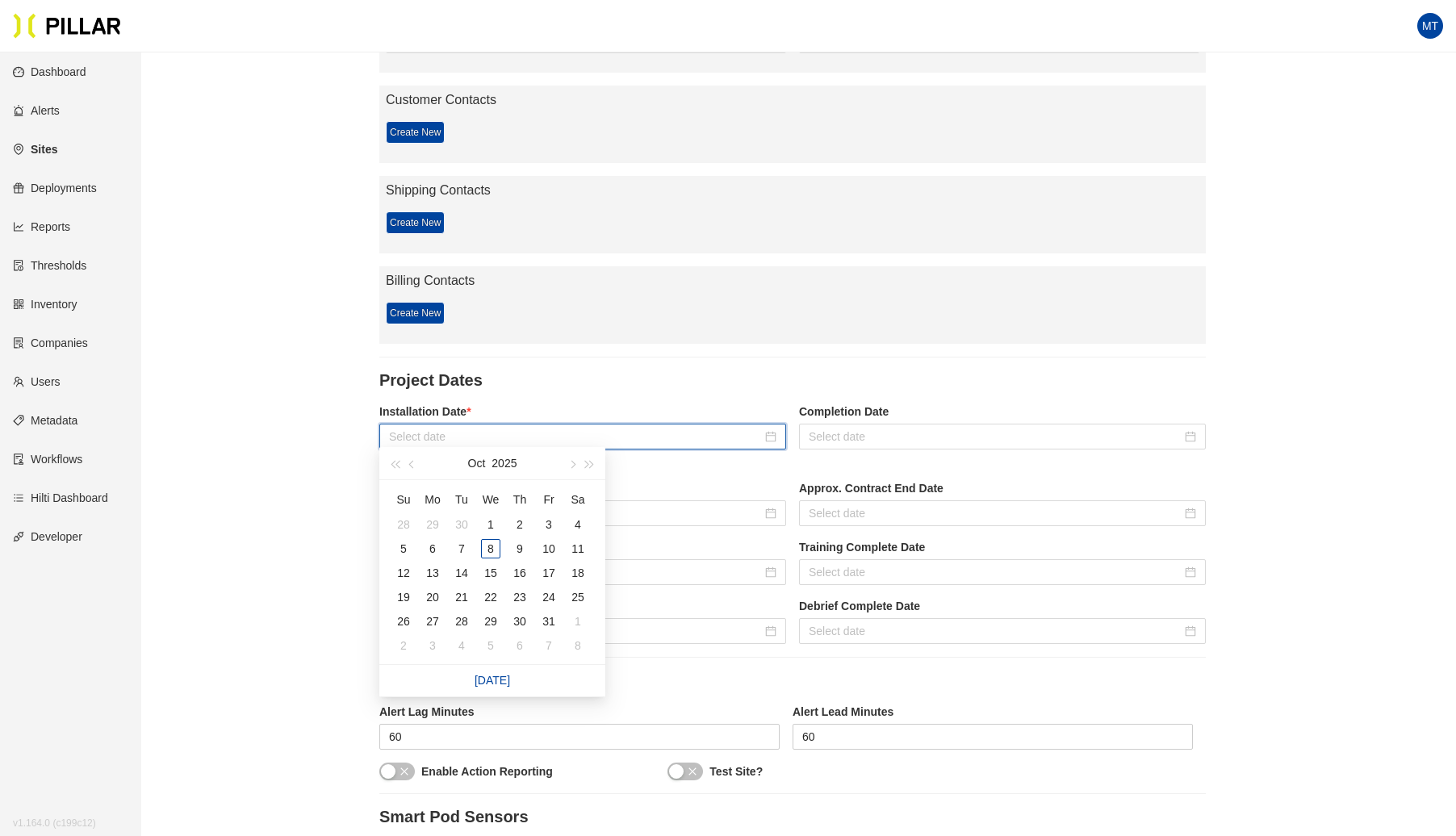
scroll to position [878, 0]
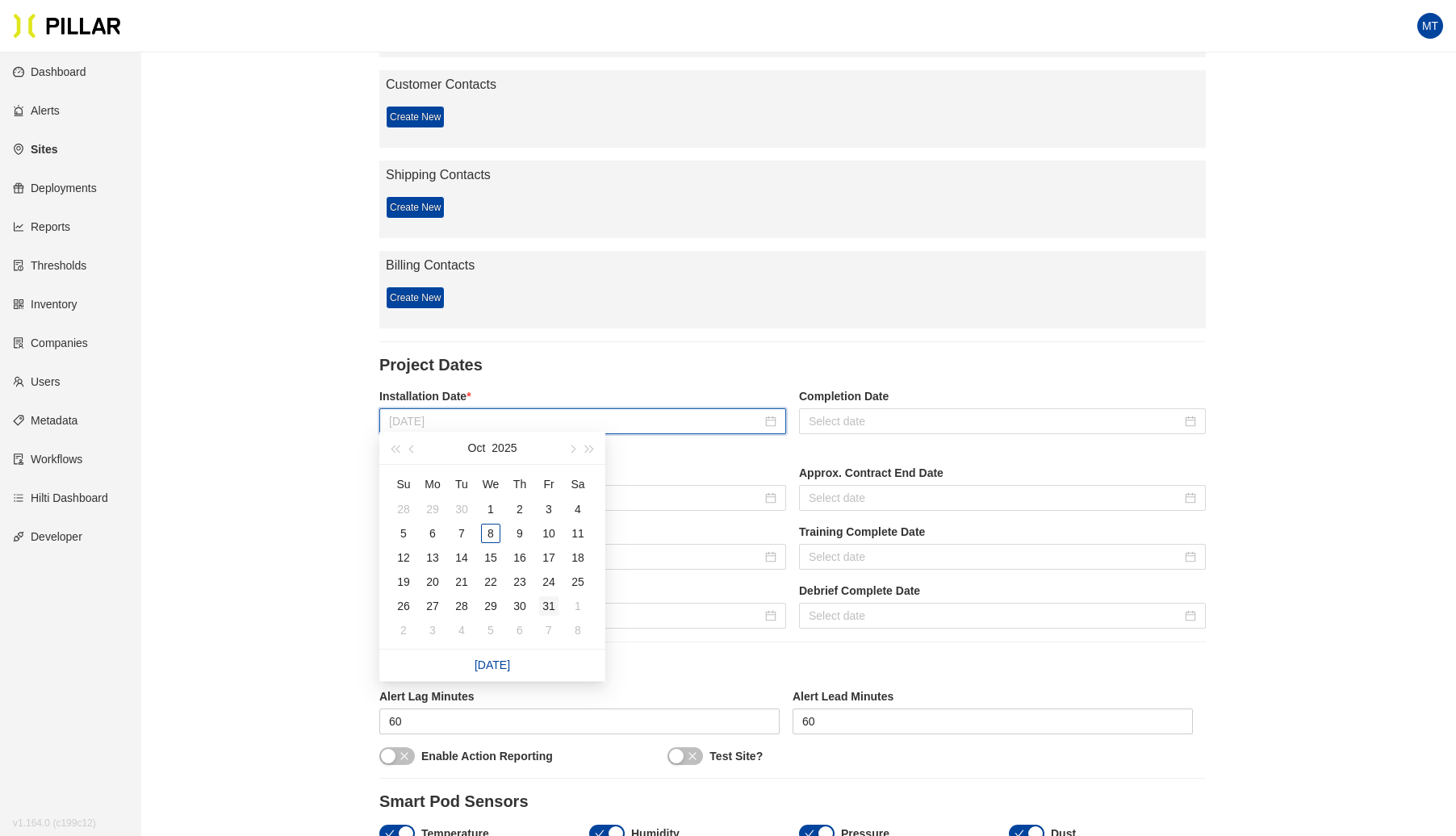
type input "[DATE]"
click at [546, 603] on div "31" at bounding box center [549, 606] width 20 height 20
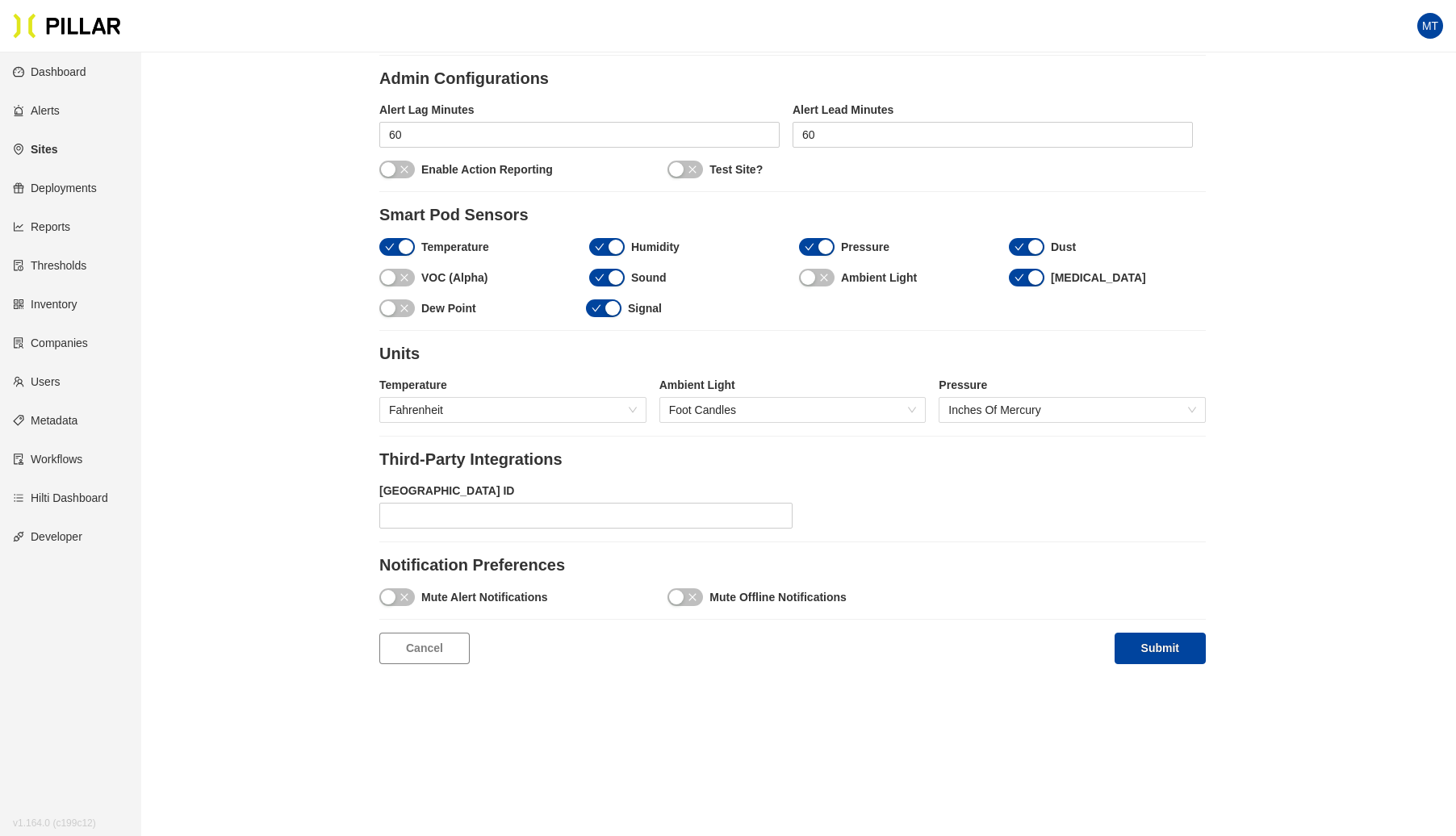
scroll to position [1450, 0]
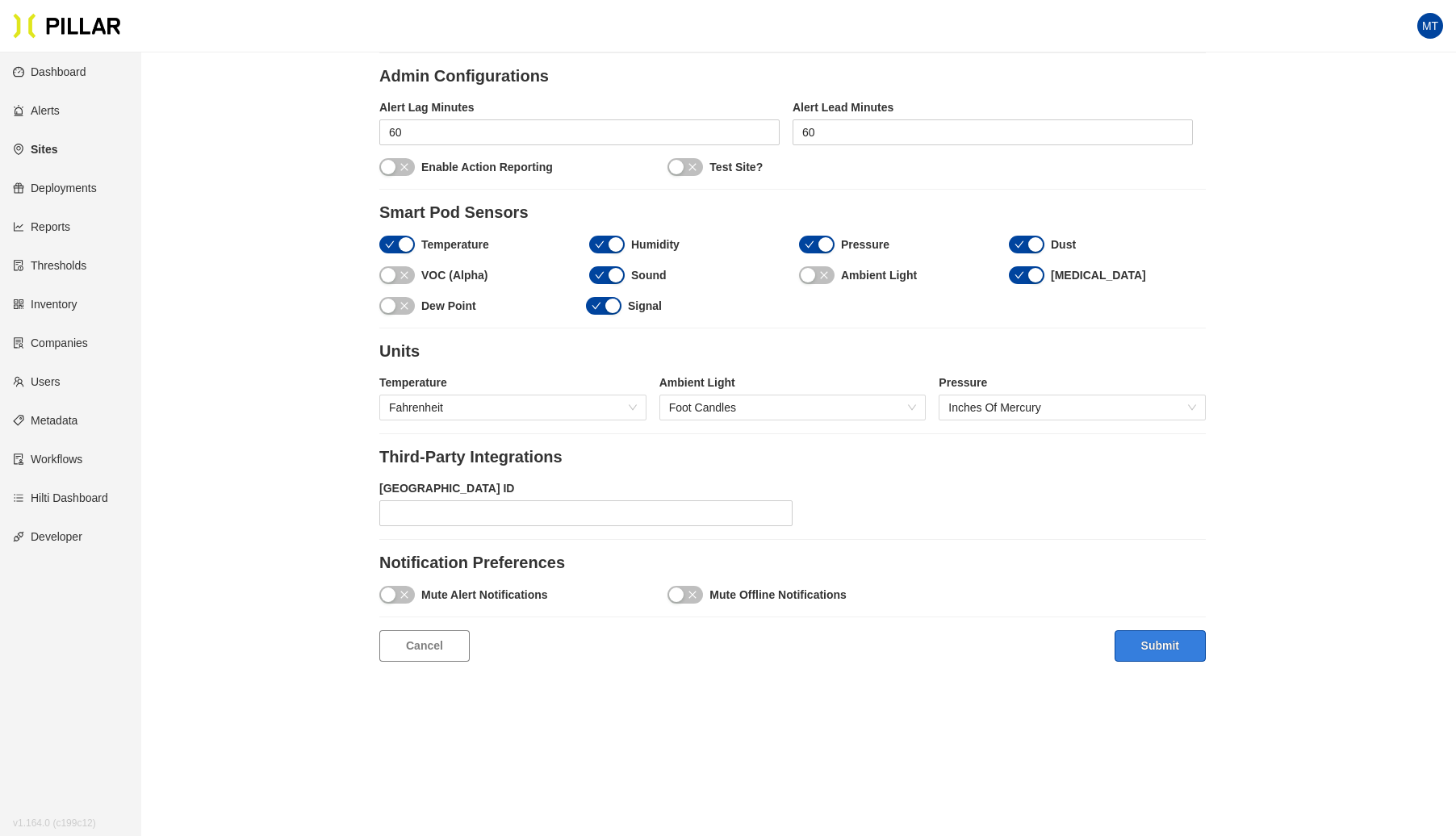
click at [1196, 636] on button "Submit" at bounding box center [1160, 646] width 91 height 32
